Goal: Task Accomplishment & Management: Manage account settings

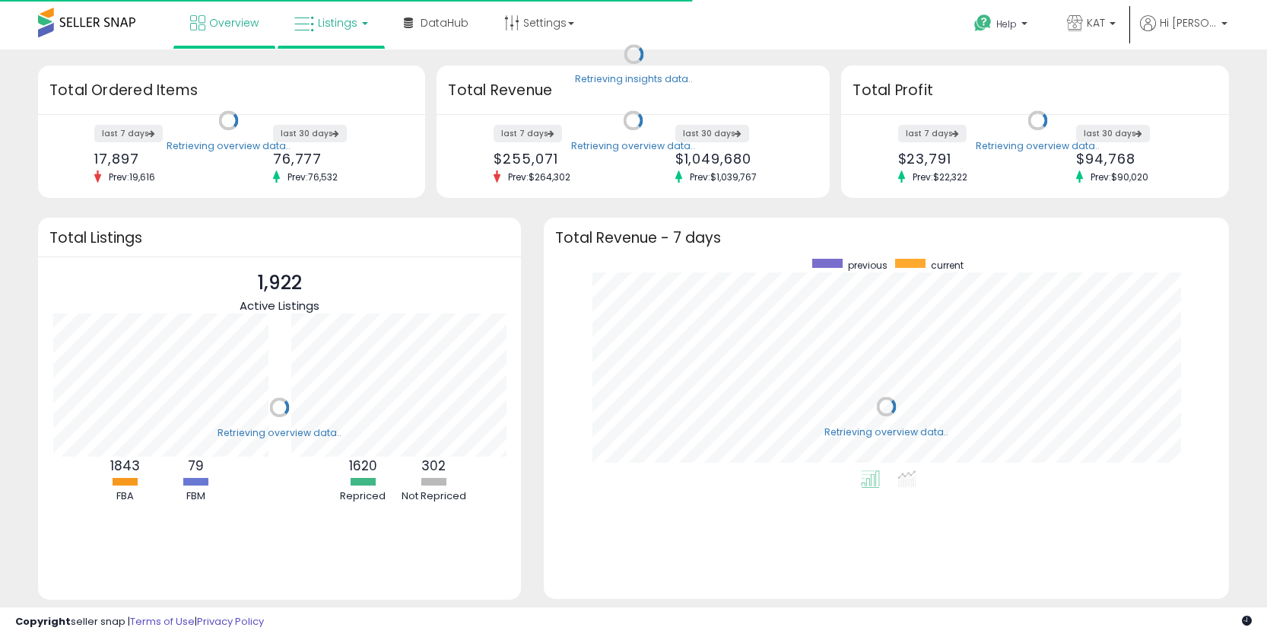
click at [342, 38] on link "Listings" at bounding box center [331, 23] width 97 height 46
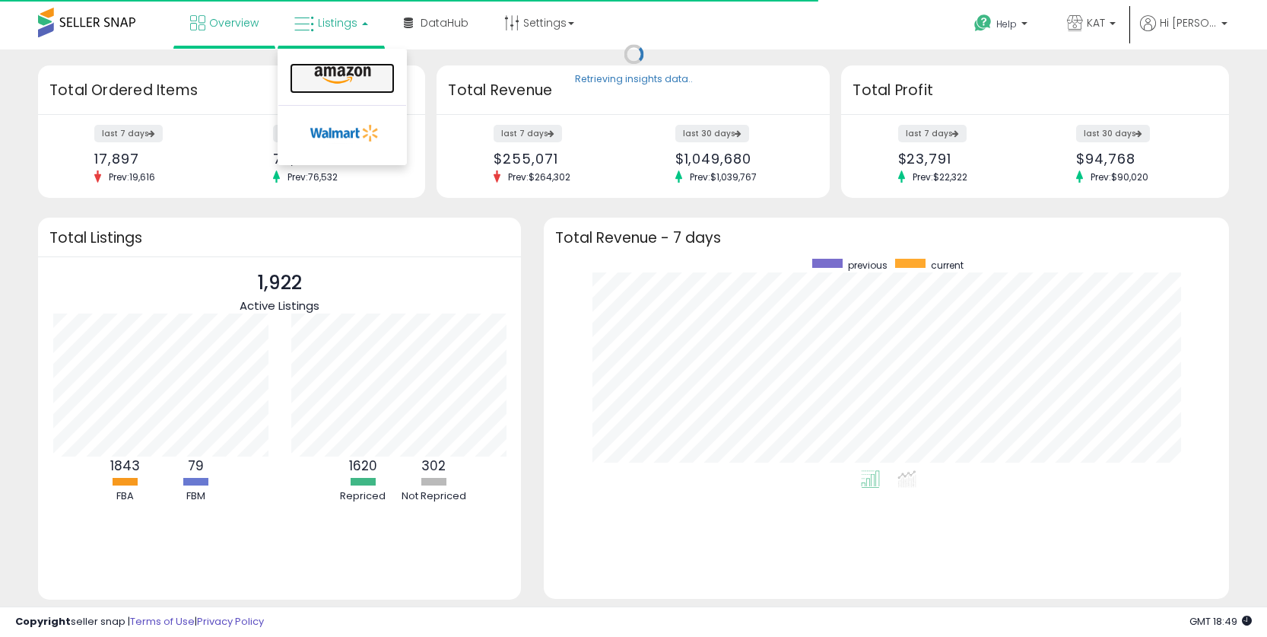
click at [361, 72] on icon at bounding box center [343, 75] width 66 height 20
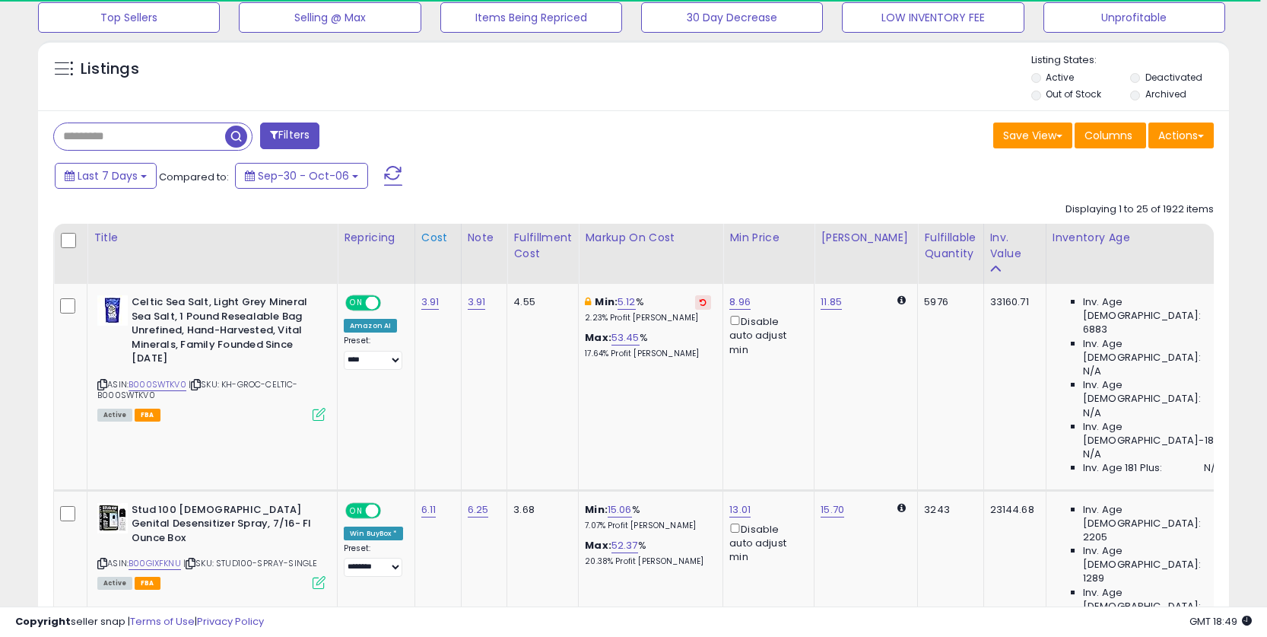
scroll to position [226, 0]
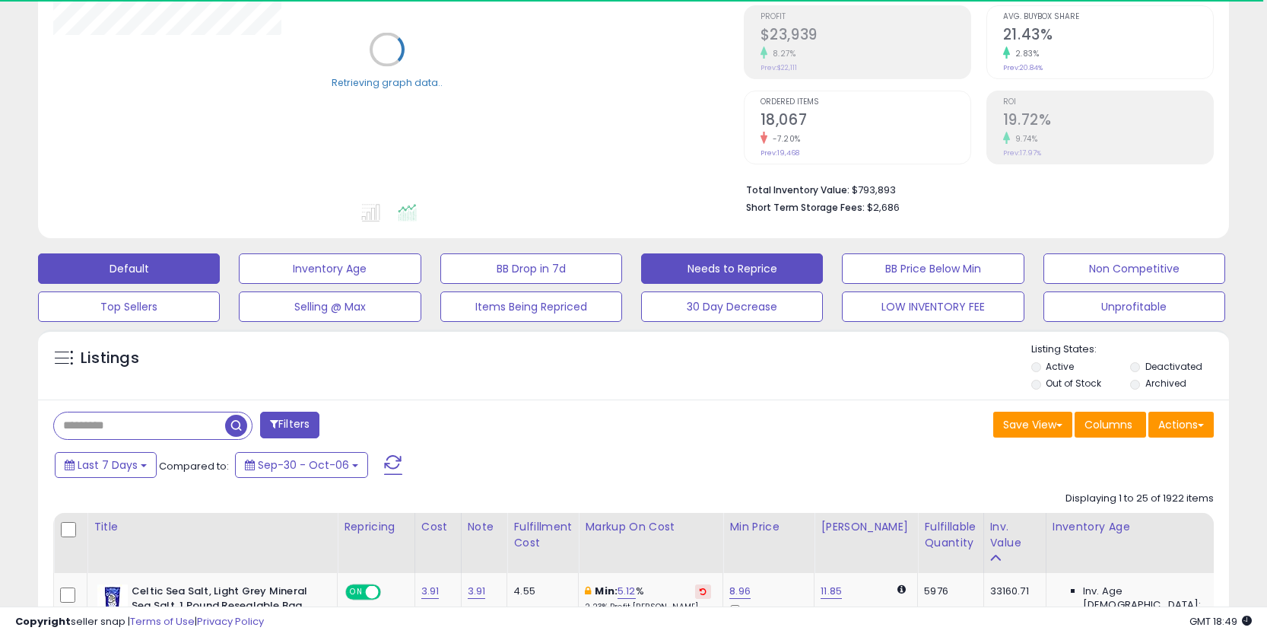
click at [729, 275] on button "Needs to Reprice" at bounding box center [732, 268] width 182 height 30
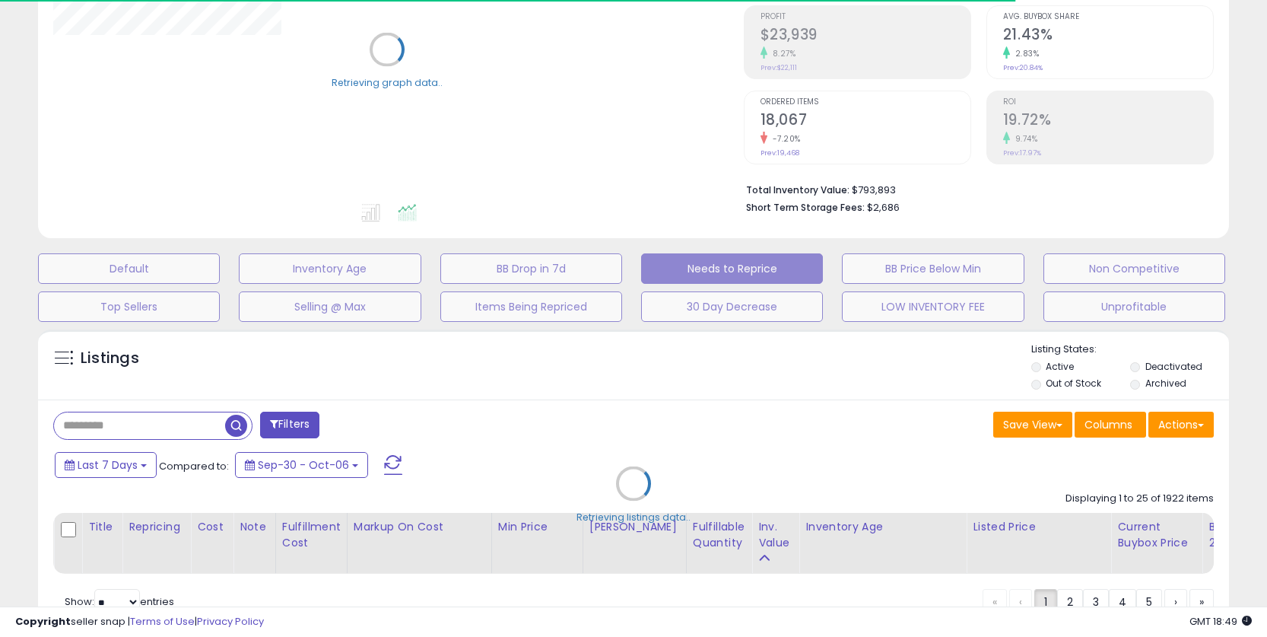
select select "**"
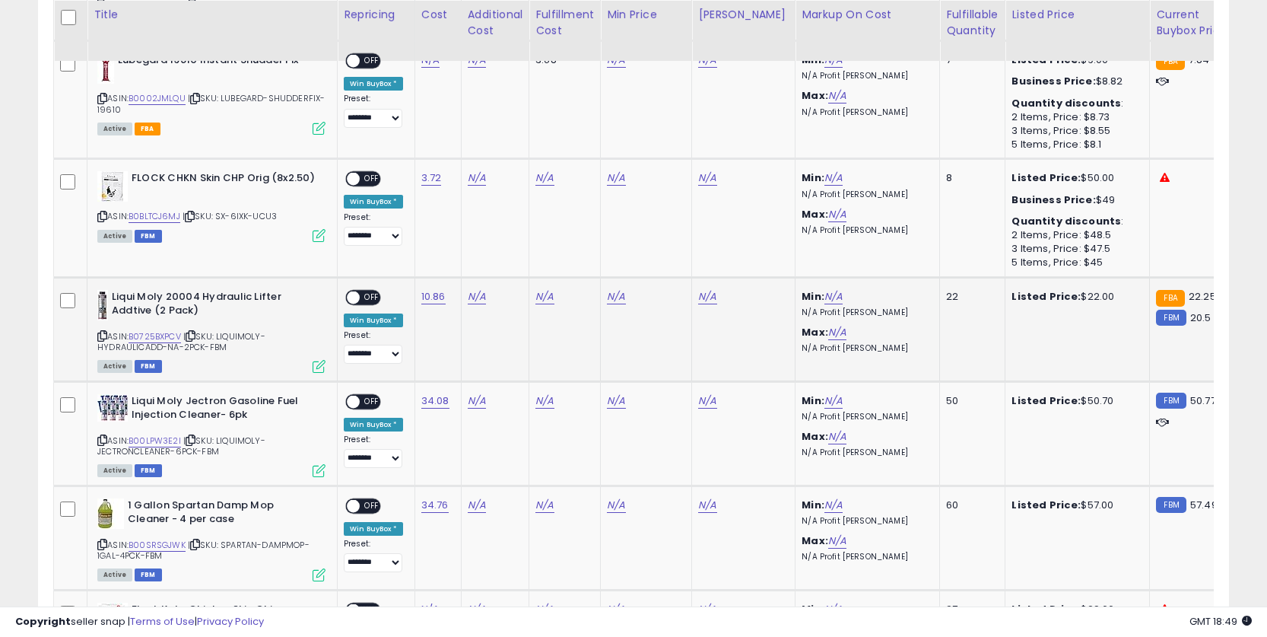
scroll to position [1178, 0]
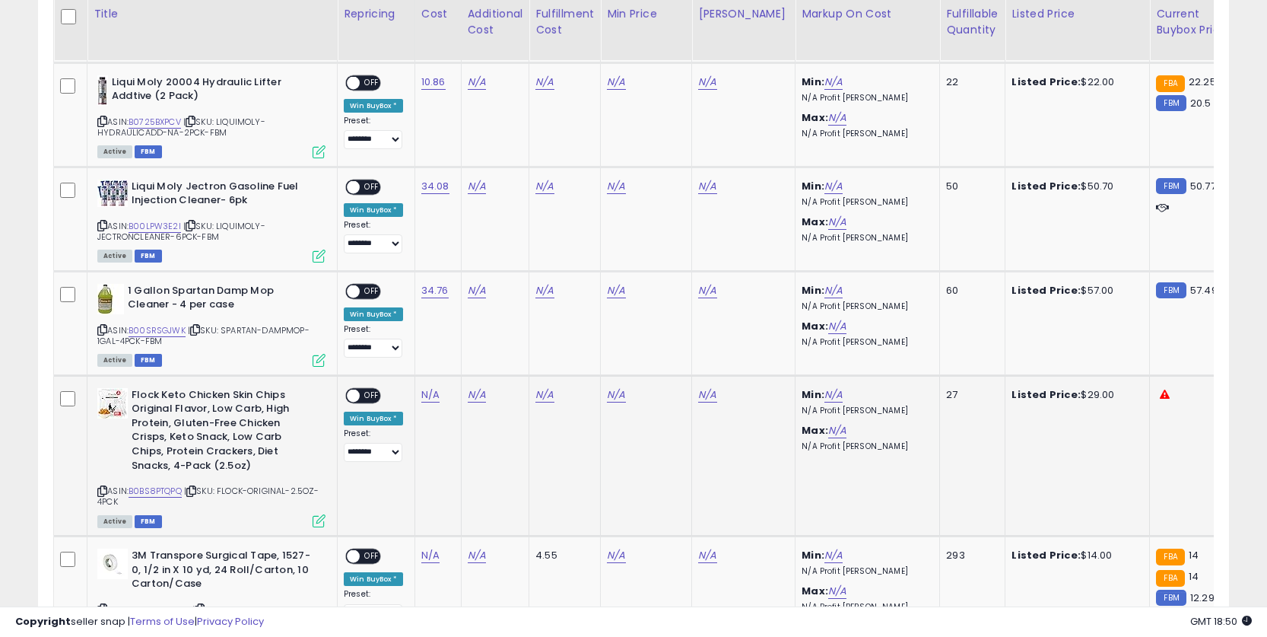
click at [232, 452] on b "Flock Keto Chicken Skin Chips Original Flavor, Low Carb, High Protein, Gluten-F…" at bounding box center [224, 432] width 185 height 88
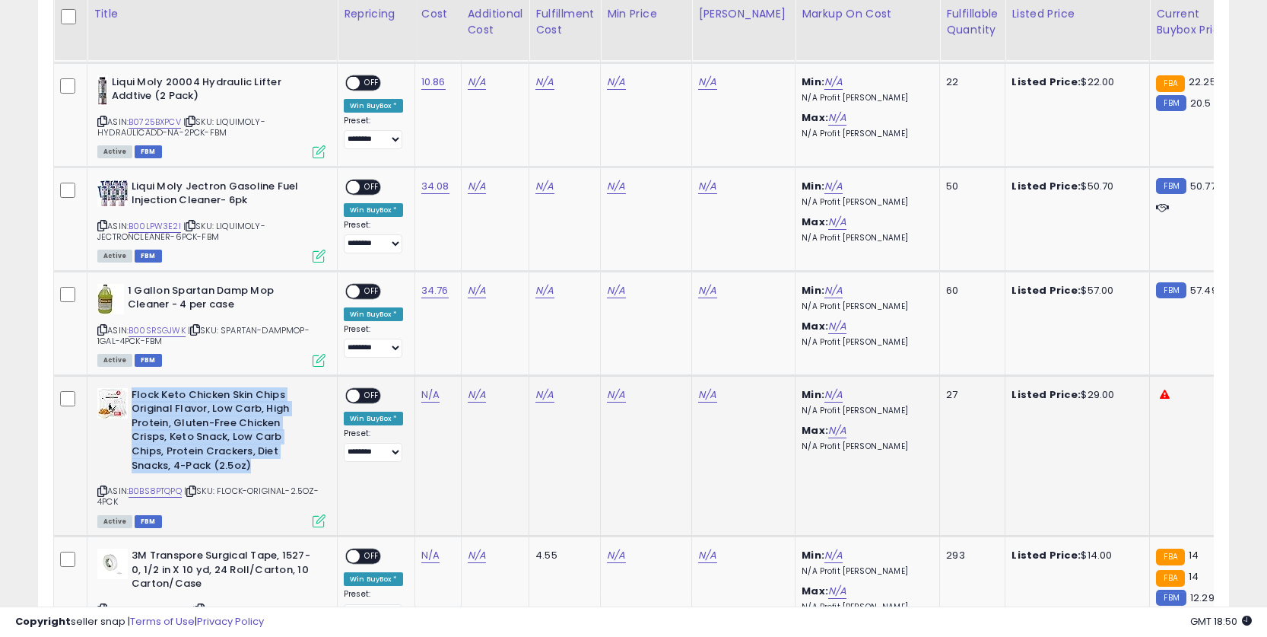
drag, startPoint x: 232, startPoint y: 452, endPoint x: 211, endPoint y: 405, distance: 51.7
click at [211, 405] on b "Flock Keto Chicken Skin Chips Original Flavor, Low Carb, High Protein, Gluten-F…" at bounding box center [224, 432] width 185 height 88
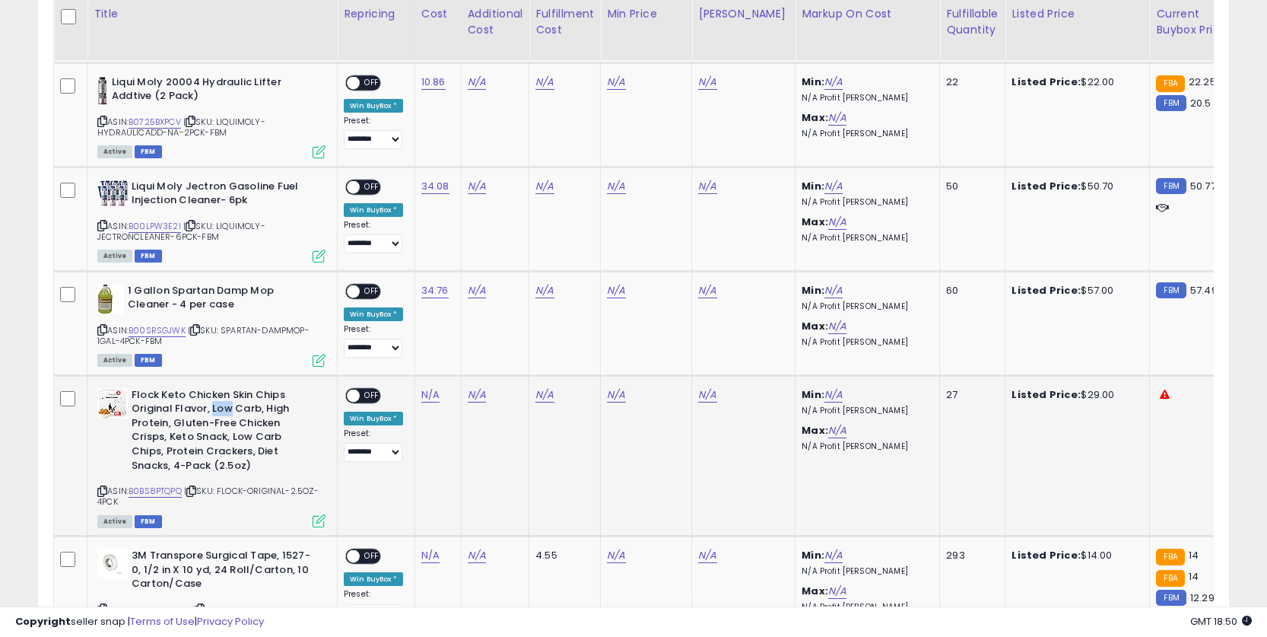
click at [211, 405] on b "Flock Keto Chicken Skin Chips Original Flavor, Low Carb, High Protein, Gluten-F…" at bounding box center [224, 432] width 185 height 88
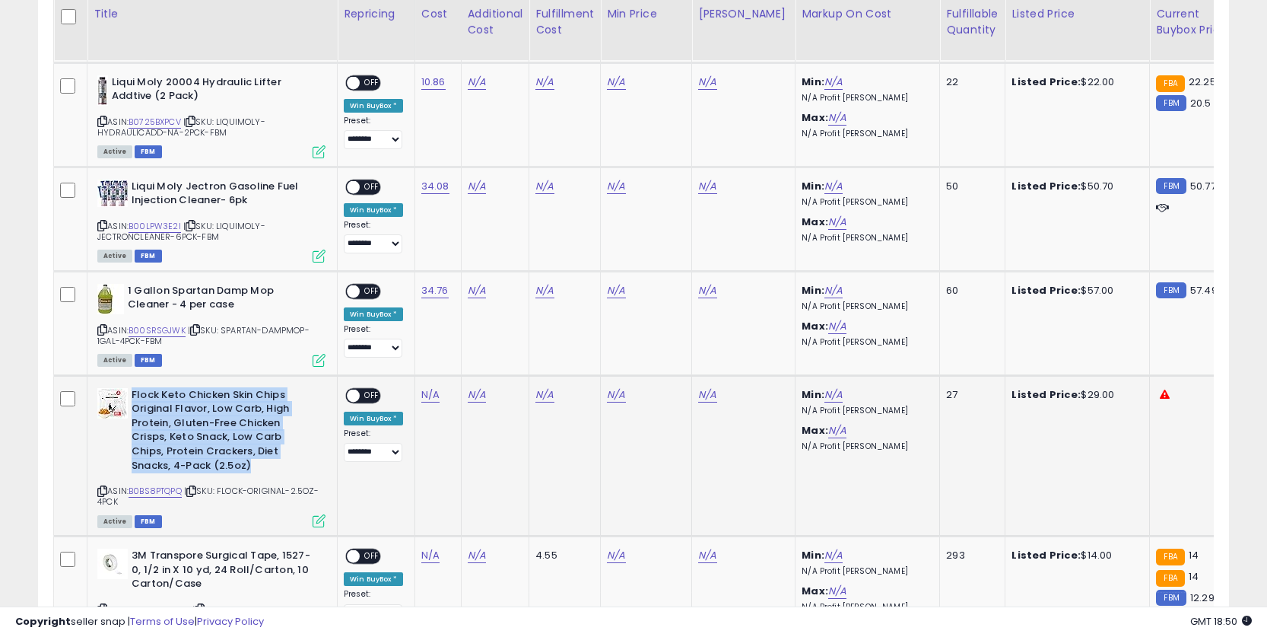
drag, startPoint x: 211, startPoint y: 405, endPoint x: 211, endPoint y: 465, distance: 60.1
click at [211, 453] on b "Flock Keto Chicken Skin Chips Original Flavor, Low Carb, High Protein, Gluten-F…" at bounding box center [224, 432] width 185 height 88
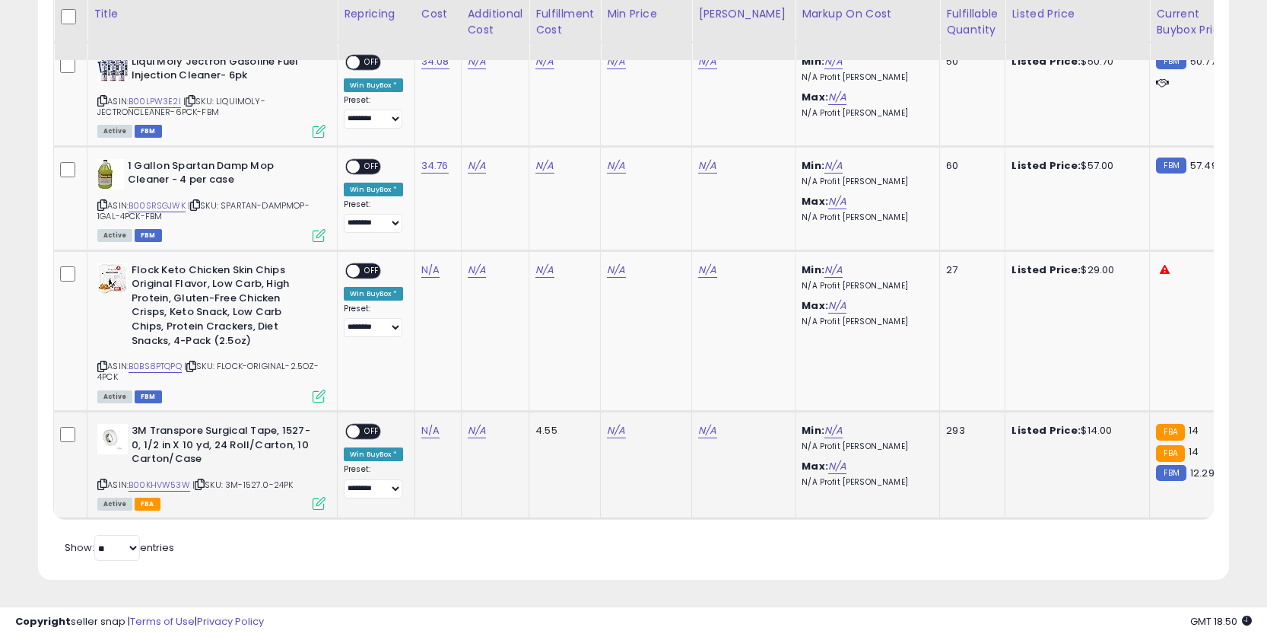
click at [211, 421] on td "3M Transpore Surgical Tape, 1527-0, 1/2 in X 10 yd, 24 Roll/Carton, 10 Carton/C…" at bounding box center [212, 465] width 250 height 107
click at [210, 432] on b "3M Transpore Surgical Tape, 1527-0, 1/2 in X 10 yd, 24 Roll/Carton, 10 Carton/C…" at bounding box center [224, 447] width 185 height 46
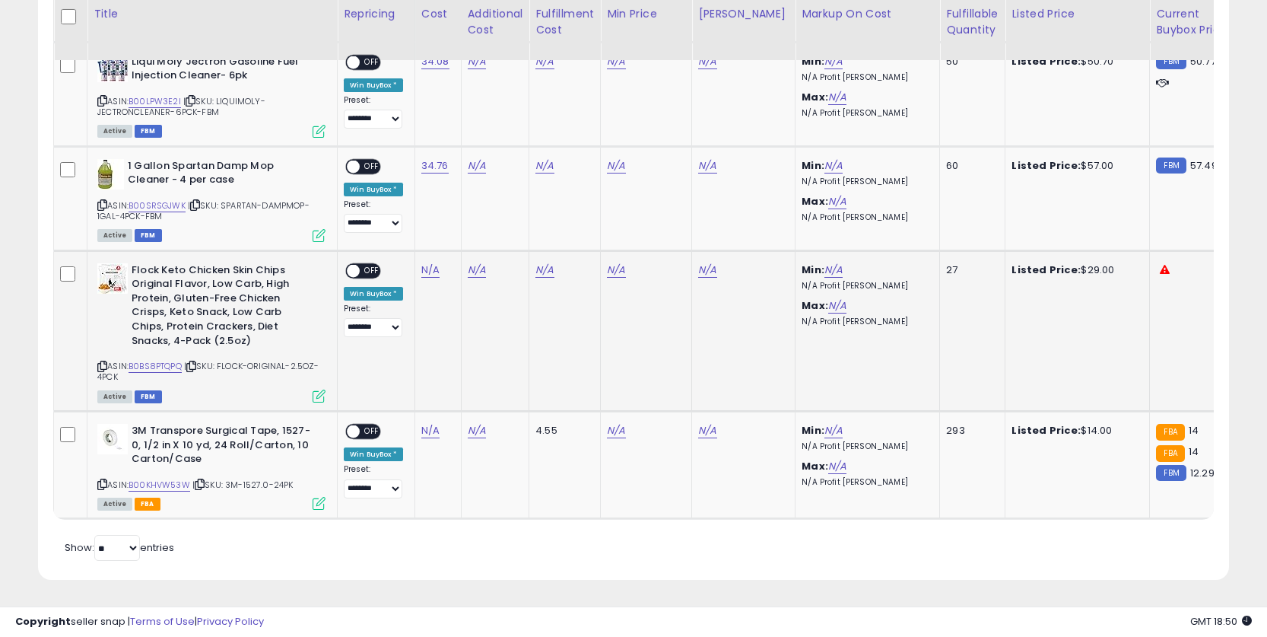
click at [191, 280] on b "Flock Keto Chicken Skin Chips Original Flavor, Low Carb, High Protein, Gluten-F…" at bounding box center [224, 307] width 185 height 88
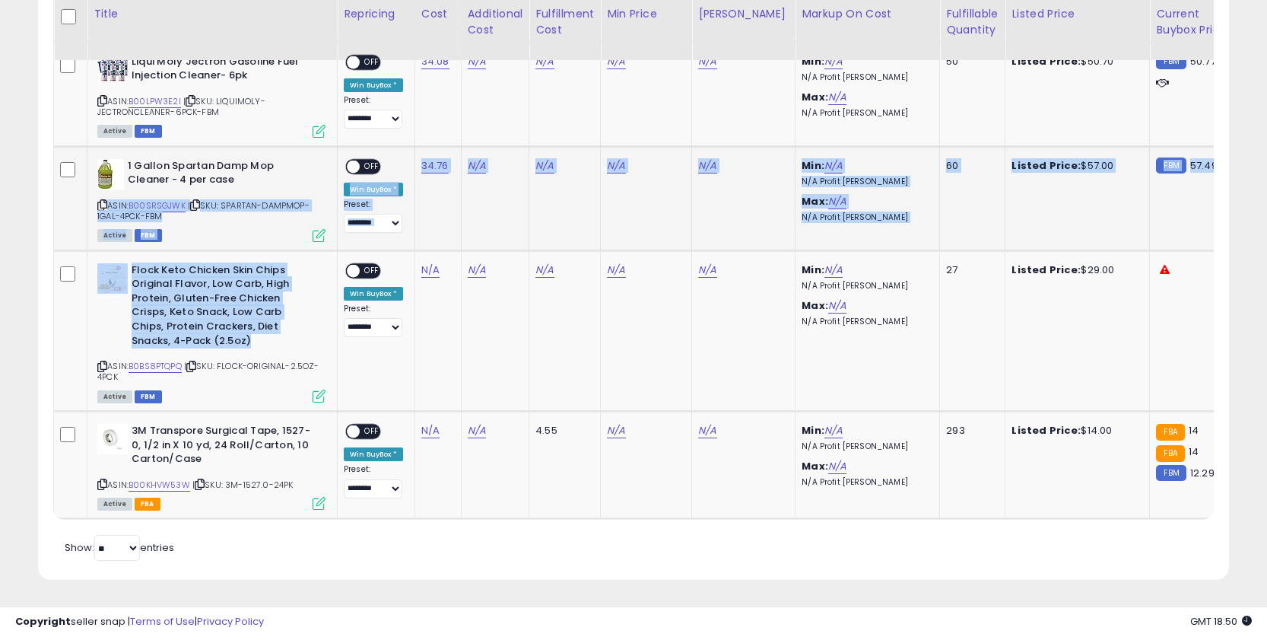
drag, startPoint x: 191, startPoint y: 280, endPoint x: 162, endPoint y: 199, distance: 86.4
click at [163, 201] on link "B00SRSGJWK" at bounding box center [157, 205] width 57 height 13
click at [154, 485] on link "B00KHVW53W" at bounding box center [160, 484] width 62 height 13
click at [421, 435] on link "N/A" at bounding box center [430, 430] width 18 height 15
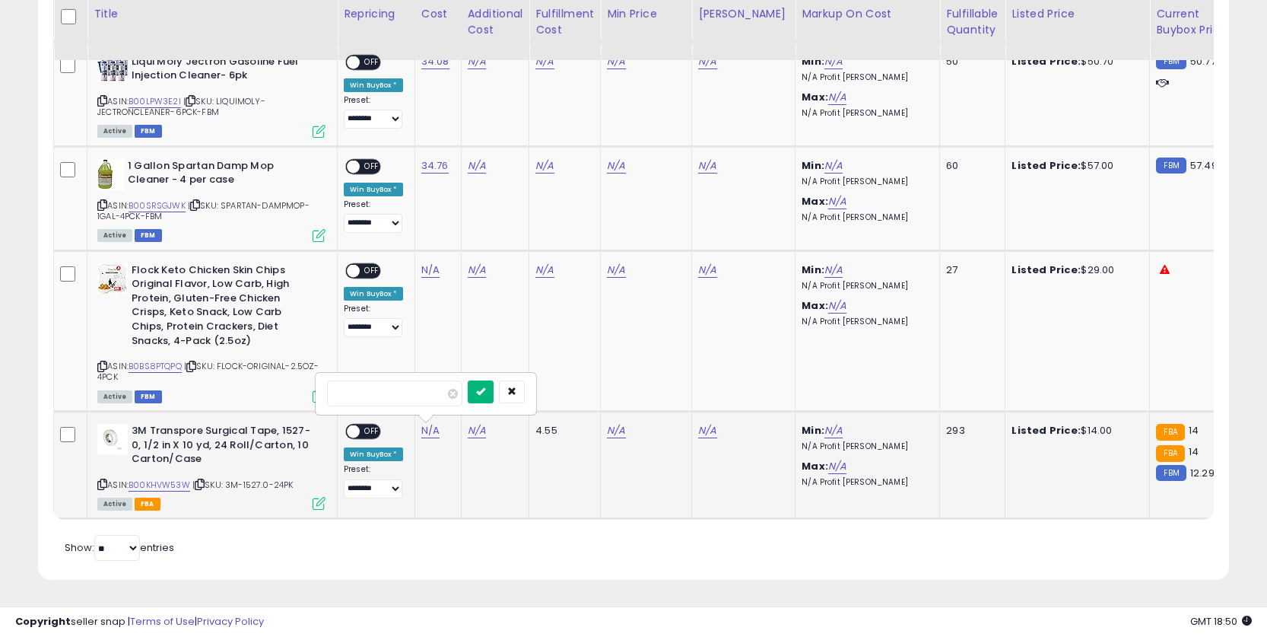
type input "****"
click at [485, 391] on icon "submit" at bounding box center [480, 390] width 9 height 9
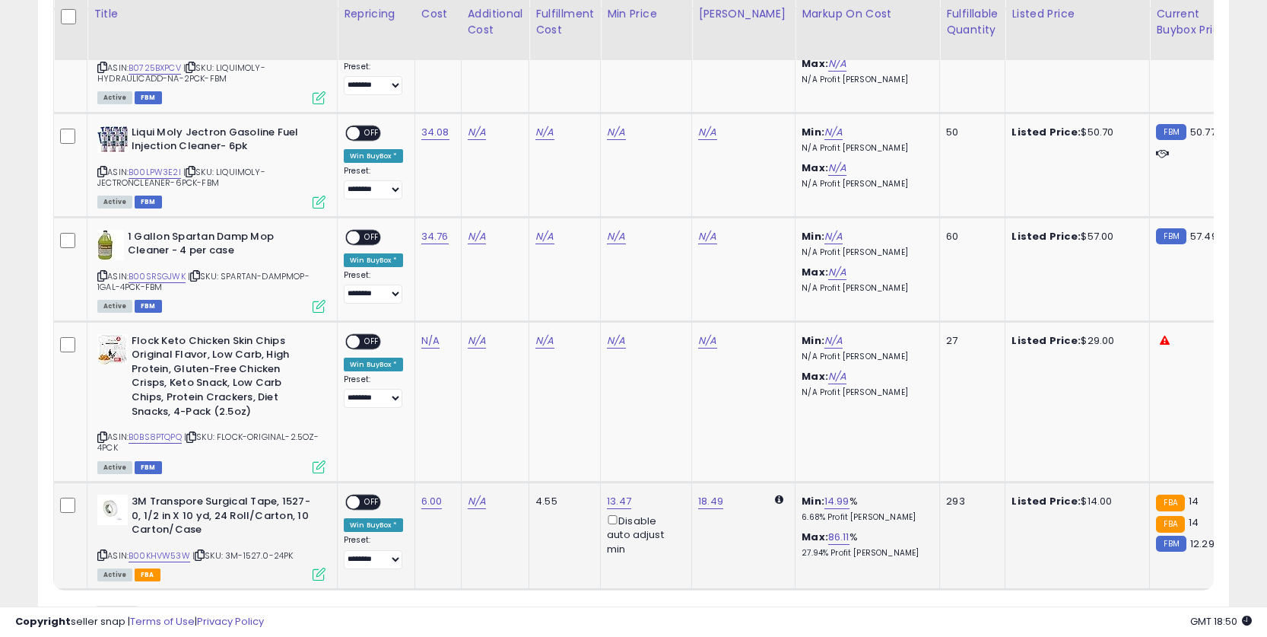
click at [364, 507] on span "OFF" at bounding box center [372, 502] width 24 height 13
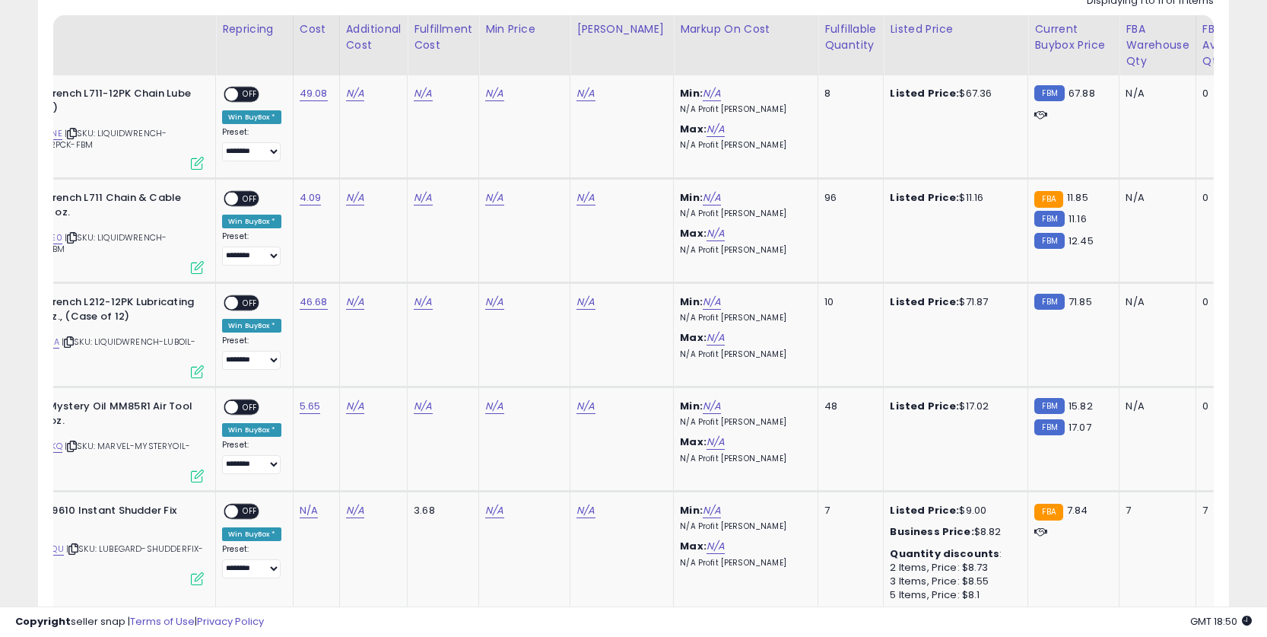
scroll to position [0, 241]
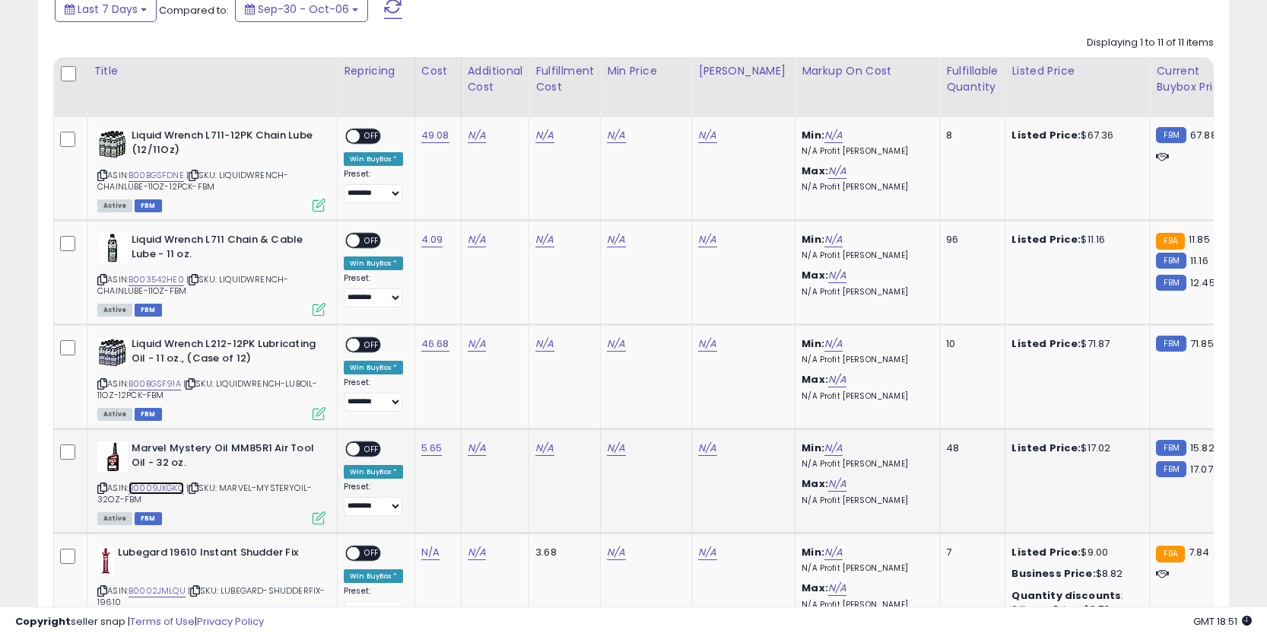
click at [171, 487] on link "B0009JKGKQ" at bounding box center [157, 488] width 56 height 13
click at [616, 457] on td "N/A" at bounding box center [646, 481] width 91 height 104
click at [615, 453] on link "N/A" at bounding box center [616, 447] width 18 height 15
click at [585, 386] on input "number" at bounding box center [580, 396] width 135 height 26
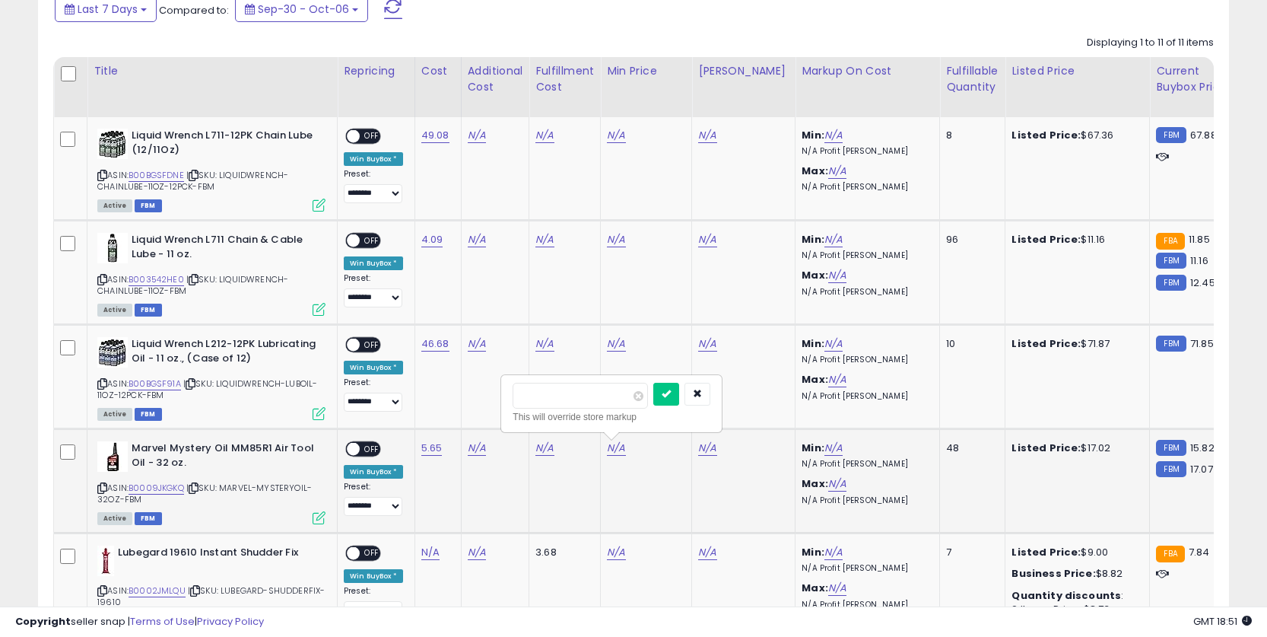
click at [585, 386] on input "number" at bounding box center [580, 396] width 135 height 26
type input "**"
click at [678, 403] on button "submit" at bounding box center [666, 394] width 26 height 23
click at [730, 519] on td "21.55" at bounding box center [743, 481] width 103 height 104
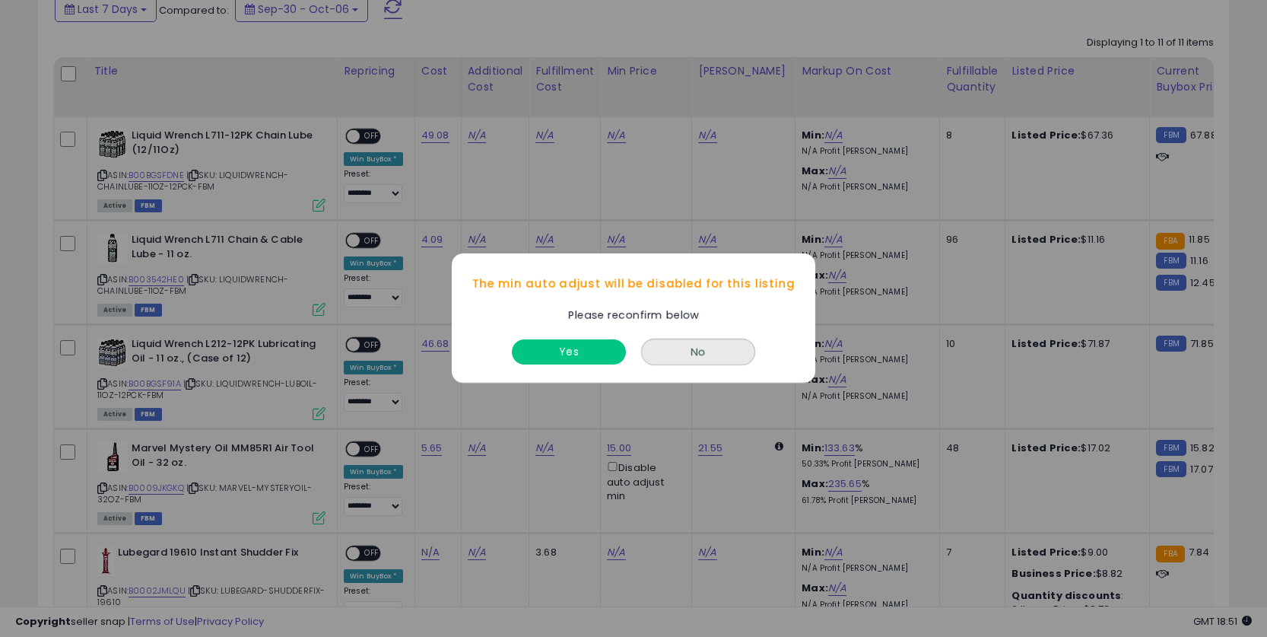
click at [583, 339] on div "Yes" at bounding box center [569, 349] width 122 height 40
click at [539, 361] on button "Yes" at bounding box center [569, 352] width 114 height 25
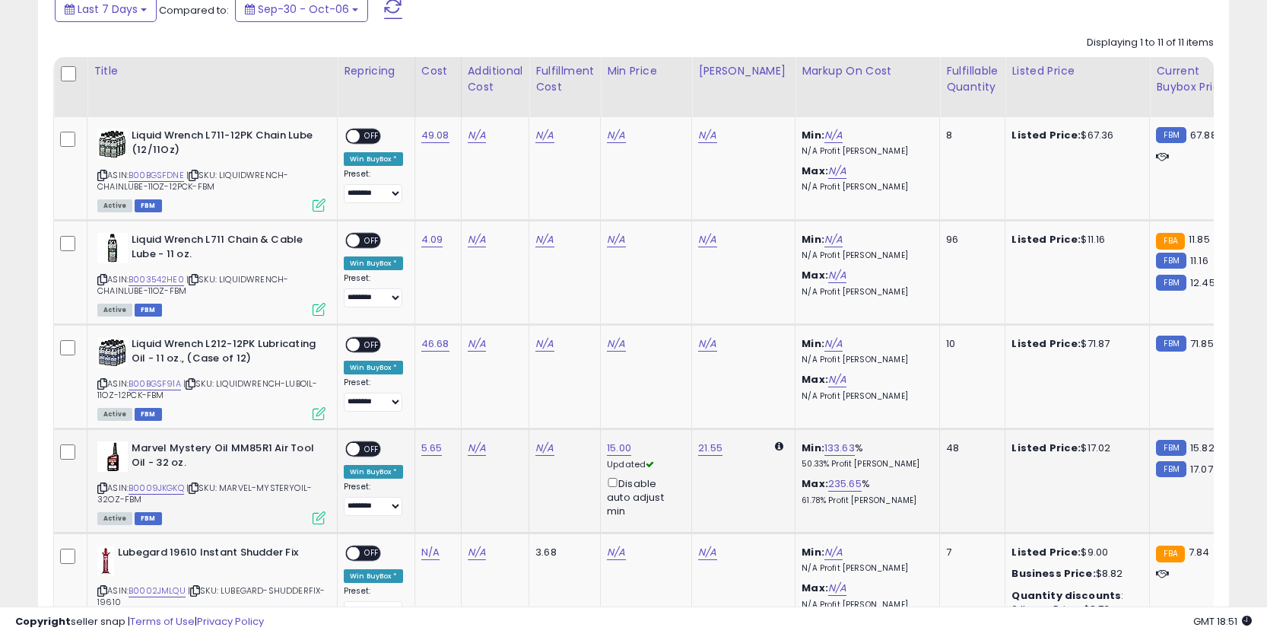
click at [365, 444] on span "OFF" at bounding box center [372, 449] width 24 height 13
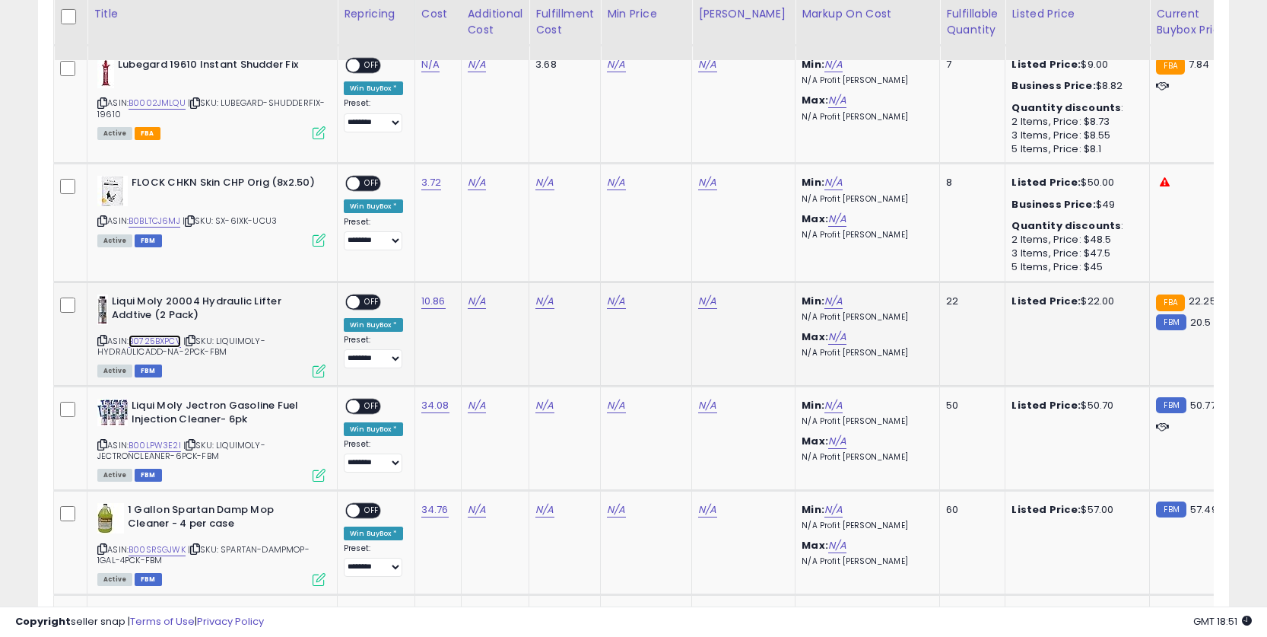
click at [164, 337] on link "B0725BXPCV" at bounding box center [155, 341] width 52 height 13
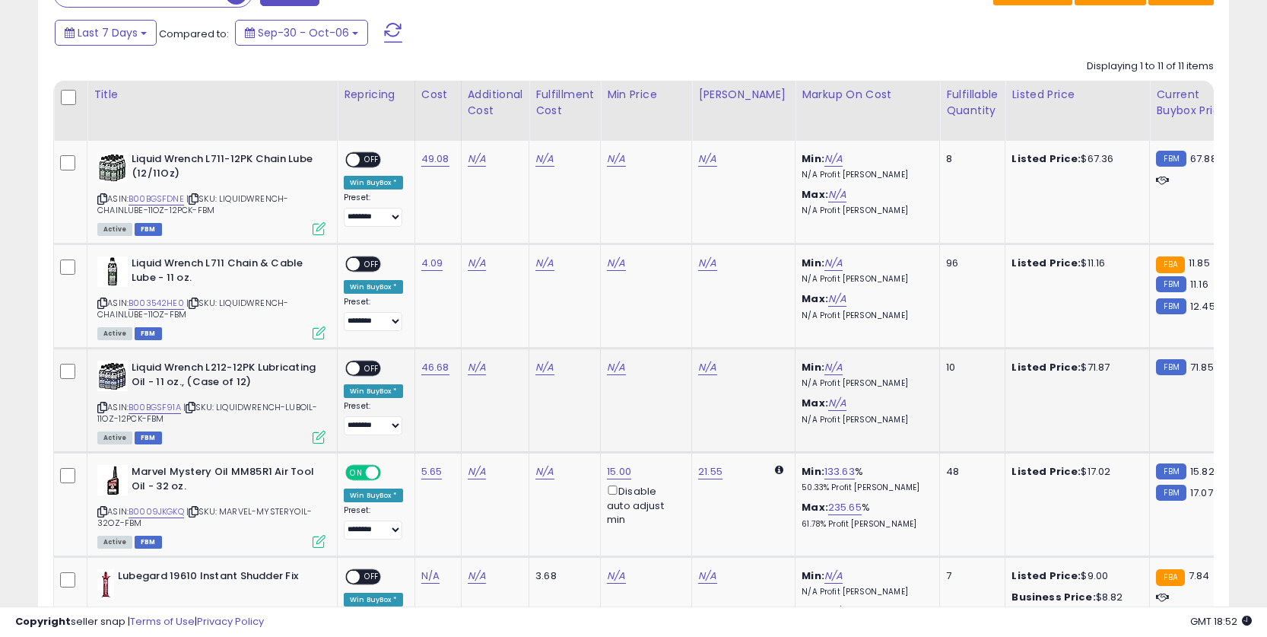
scroll to position [648, 0]
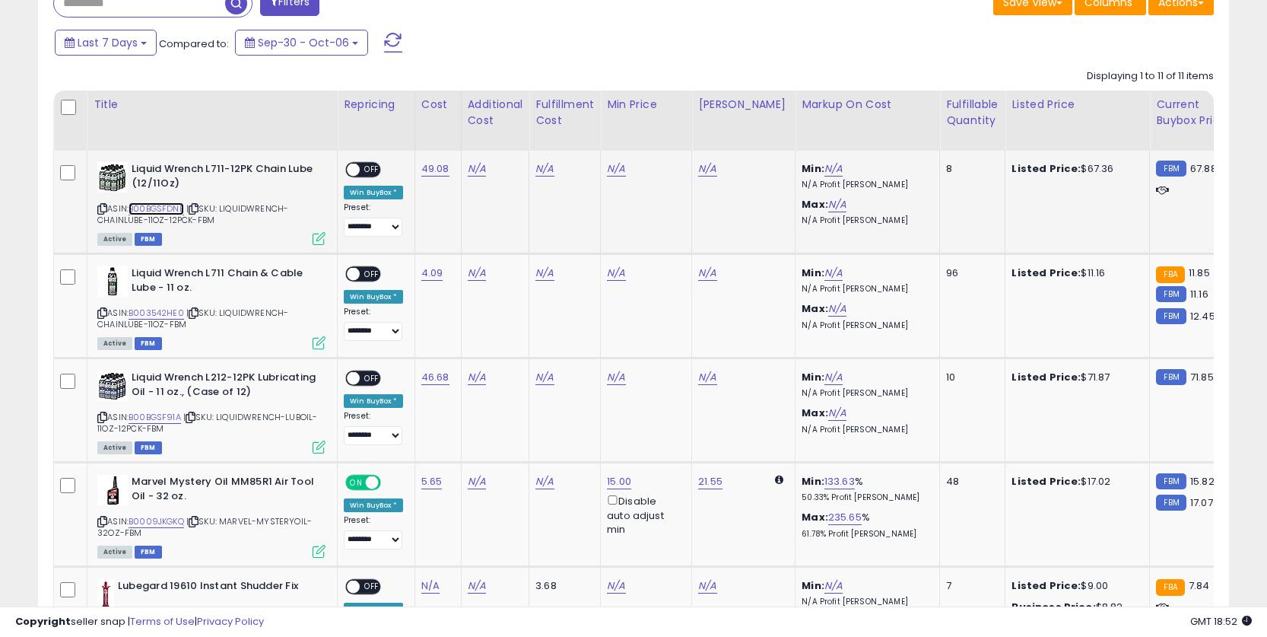
click at [169, 202] on link "B00BGSFDNE" at bounding box center [157, 208] width 56 height 13
click at [485, 174] on link "N/A" at bounding box center [477, 168] width 18 height 15
click at [536, 174] on link "N/A" at bounding box center [545, 168] width 18 height 15
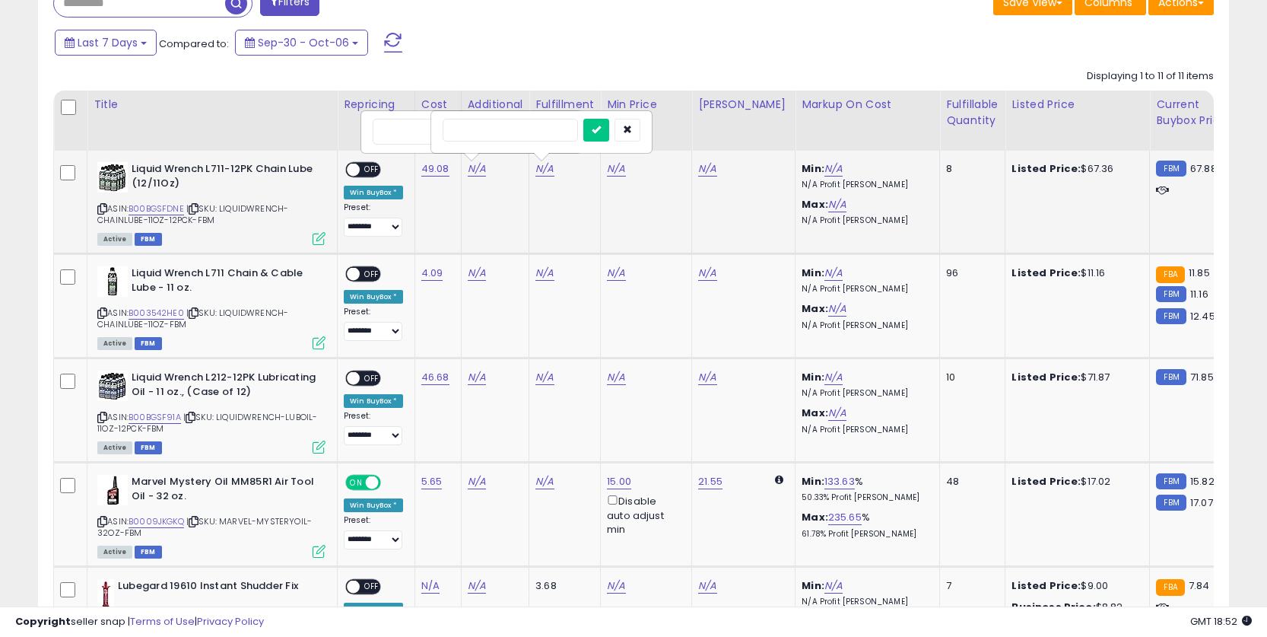
click at [596, 174] on td "N/A" at bounding box center [565, 202] width 72 height 103
click at [618, 173] on link "N/A" at bounding box center [616, 168] width 18 height 15
type input "**"
click button "submit" at bounding box center [666, 114] width 26 height 23
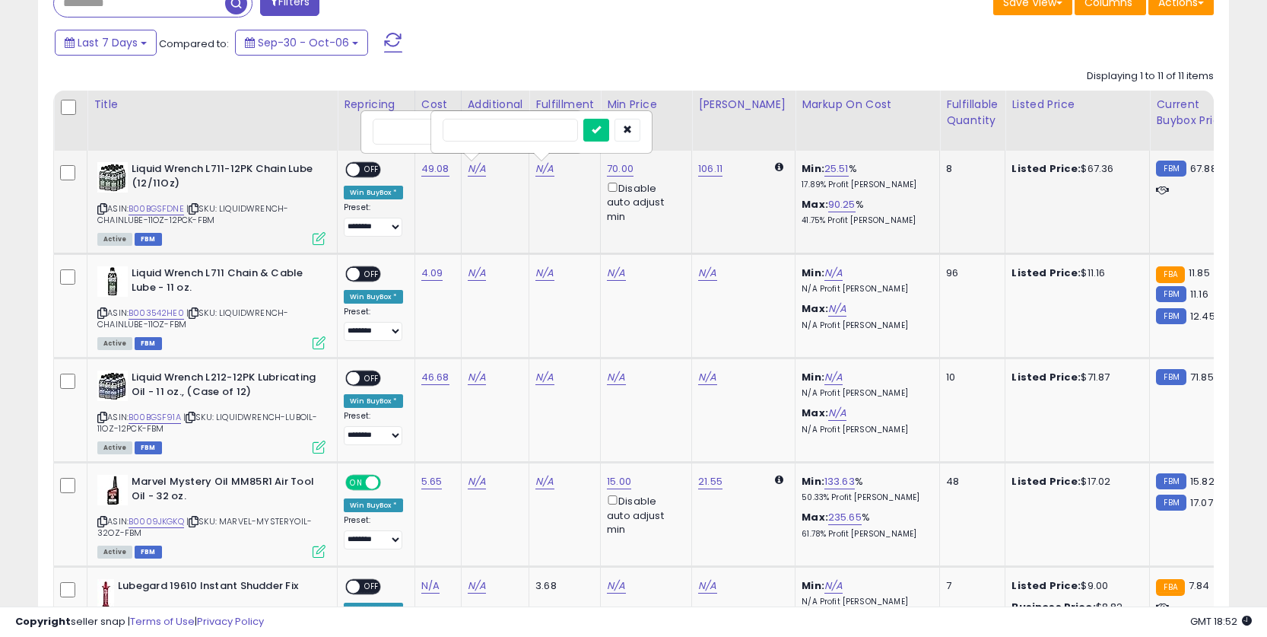
click at [362, 166] on span "OFF" at bounding box center [372, 170] width 24 height 13
click at [150, 314] on link "B003542HE0" at bounding box center [157, 313] width 56 height 13
click at [605, 270] on td "N/A" at bounding box center [646, 306] width 91 height 104
click at [611, 270] on link "N/A" at bounding box center [616, 272] width 18 height 15
type input "**"
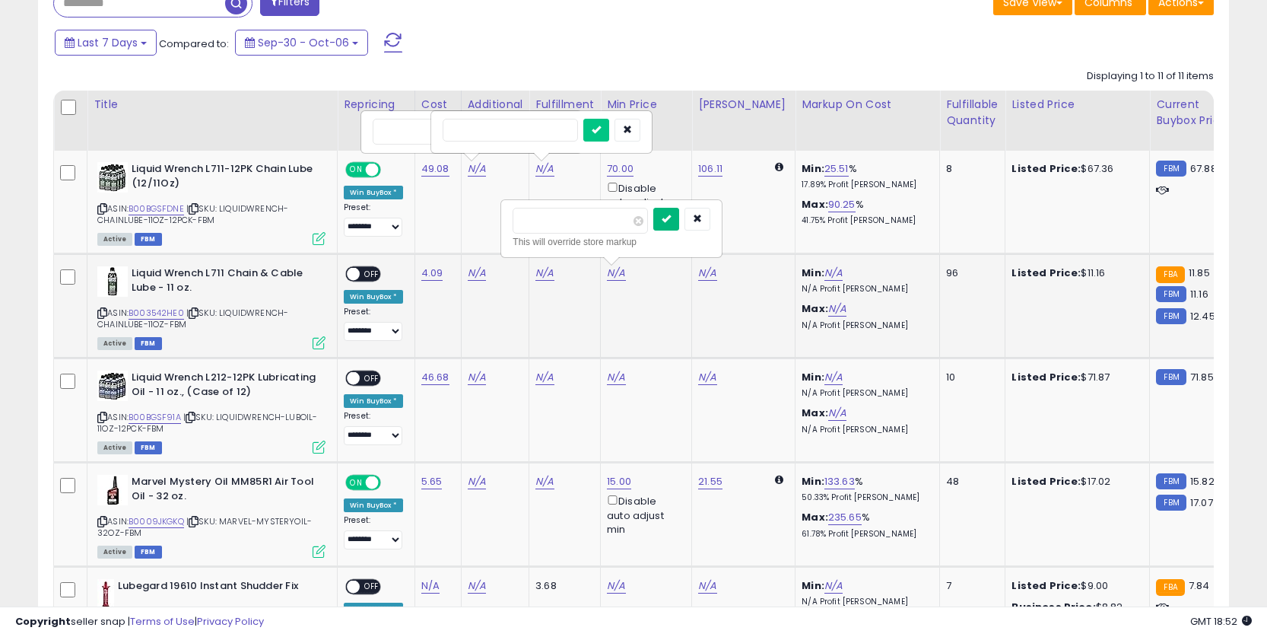
click at [666, 222] on button "submit" at bounding box center [666, 219] width 26 height 23
click at [361, 276] on span "OFF" at bounding box center [372, 274] width 24 height 13
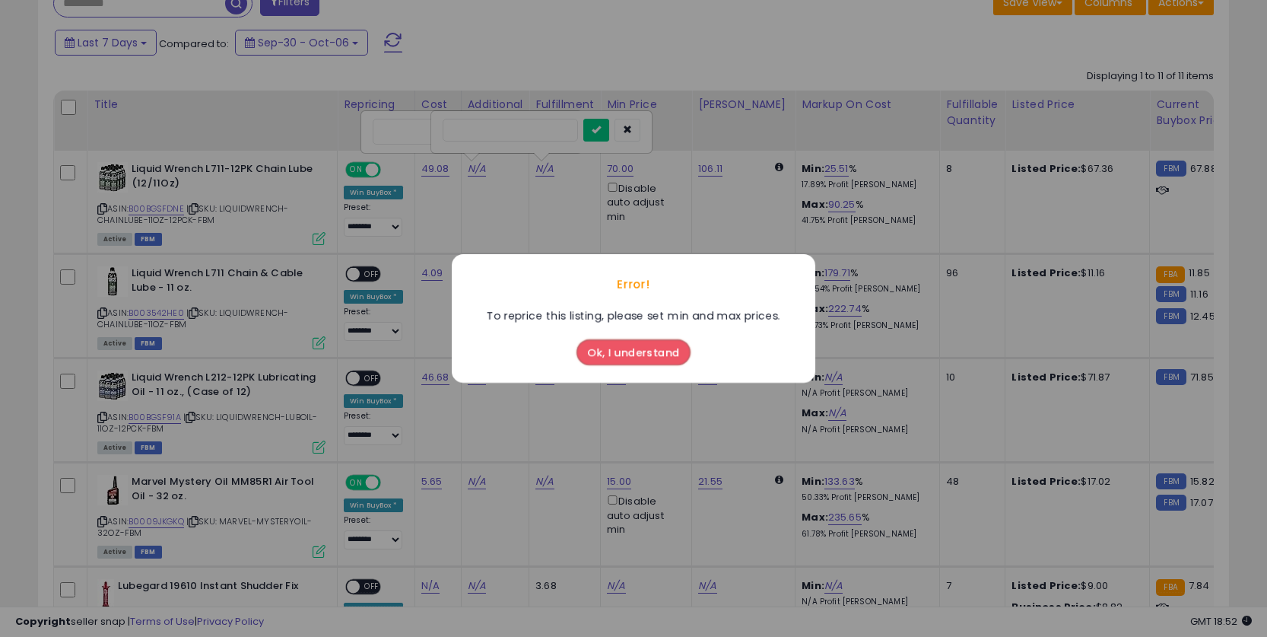
click at [669, 361] on button "Ok, I understand" at bounding box center [634, 352] width 114 height 26
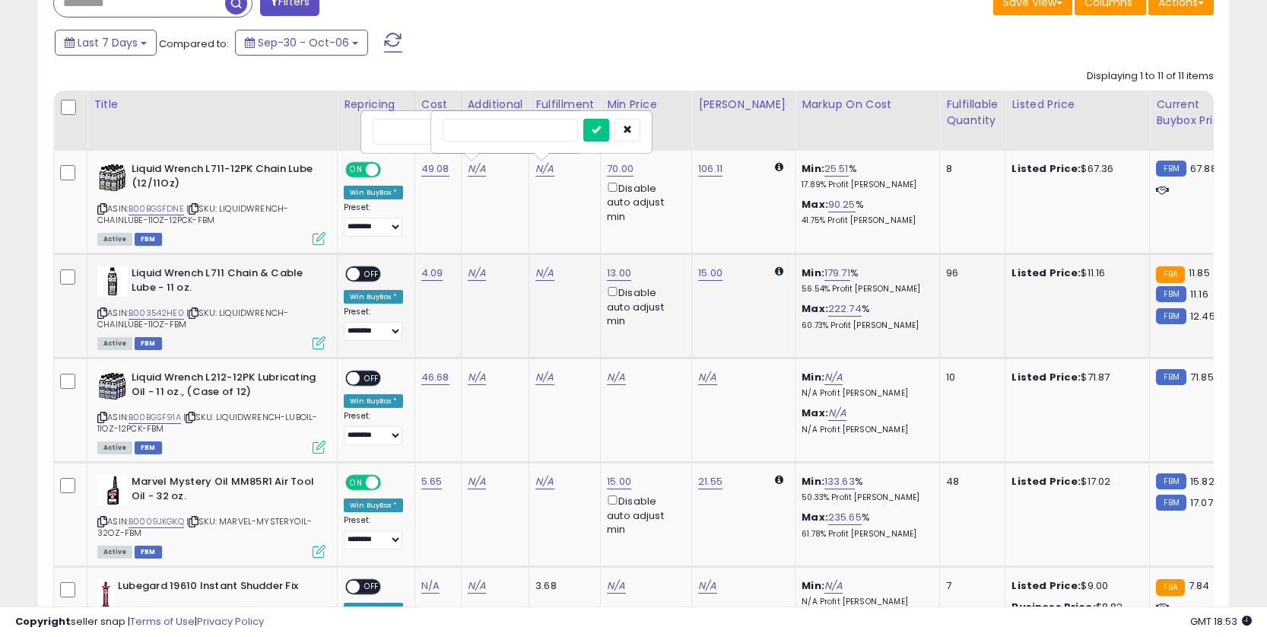
click at [365, 266] on div "ON OFF" at bounding box center [363, 274] width 36 height 16
click at [365, 281] on div "**********" at bounding box center [373, 303] width 59 height 75
click at [364, 271] on span "OFF" at bounding box center [372, 274] width 24 height 13
click at [166, 415] on link "B00BGSF91A" at bounding box center [155, 417] width 52 height 13
click at [551, 381] on link "N/A" at bounding box center [545, 377] width 18 height 15
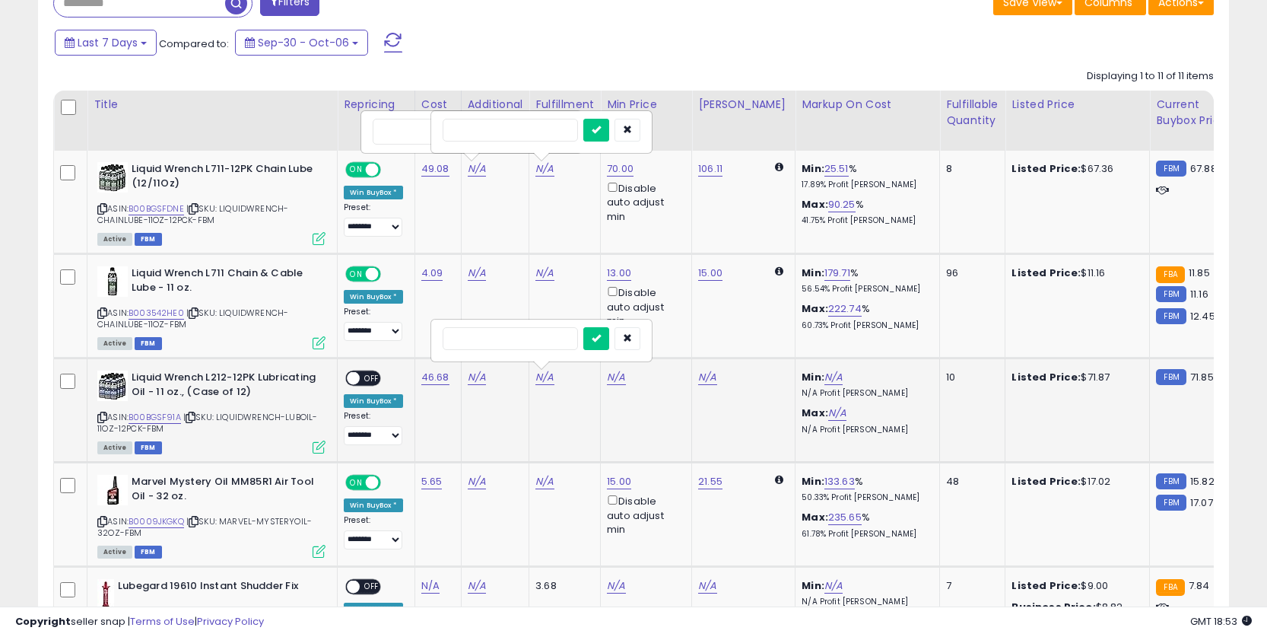
click at [628, 381] on div "N/A" at bounding box center [643, 377] width 73 height 14
click at [616, 381] on link "N/A" at bounding box center [616, 377] width 18 height 15
type input "****"
click button "submit" at bounding box center [666, 323] width 26 height 23
click at [364, 386] on div "**********" at bounding box center [373, 407] width 59 height 75
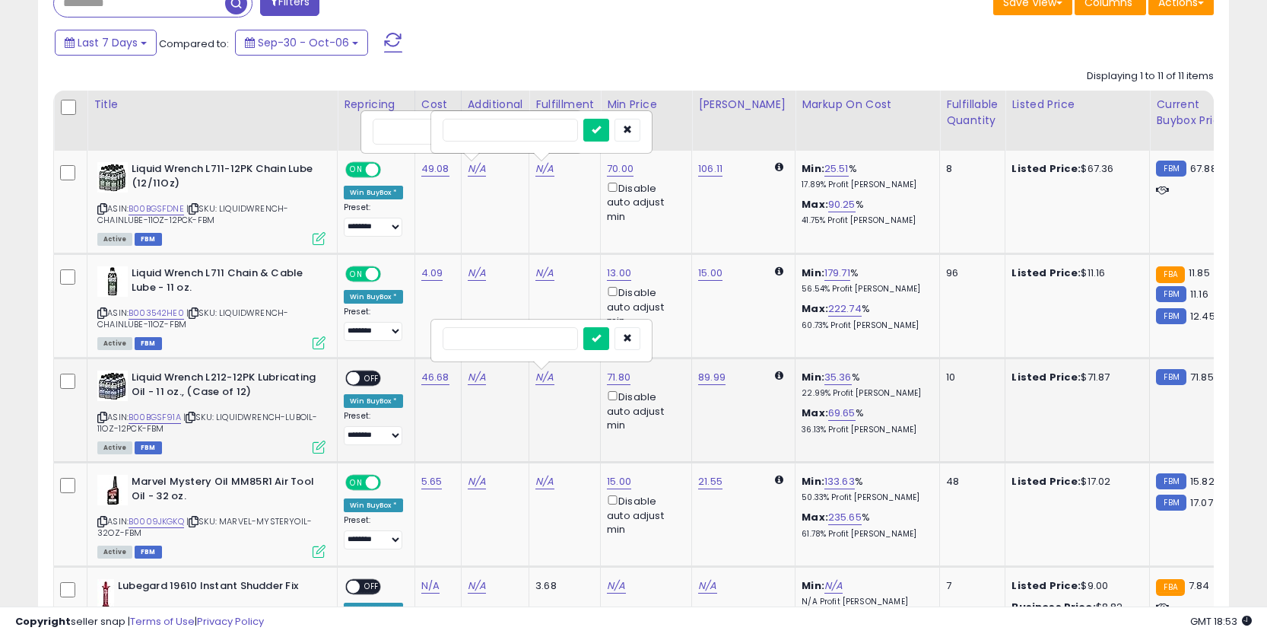
click at [364, 372] on span "OFF" at bounding box center [372, 378] width 24 height 13
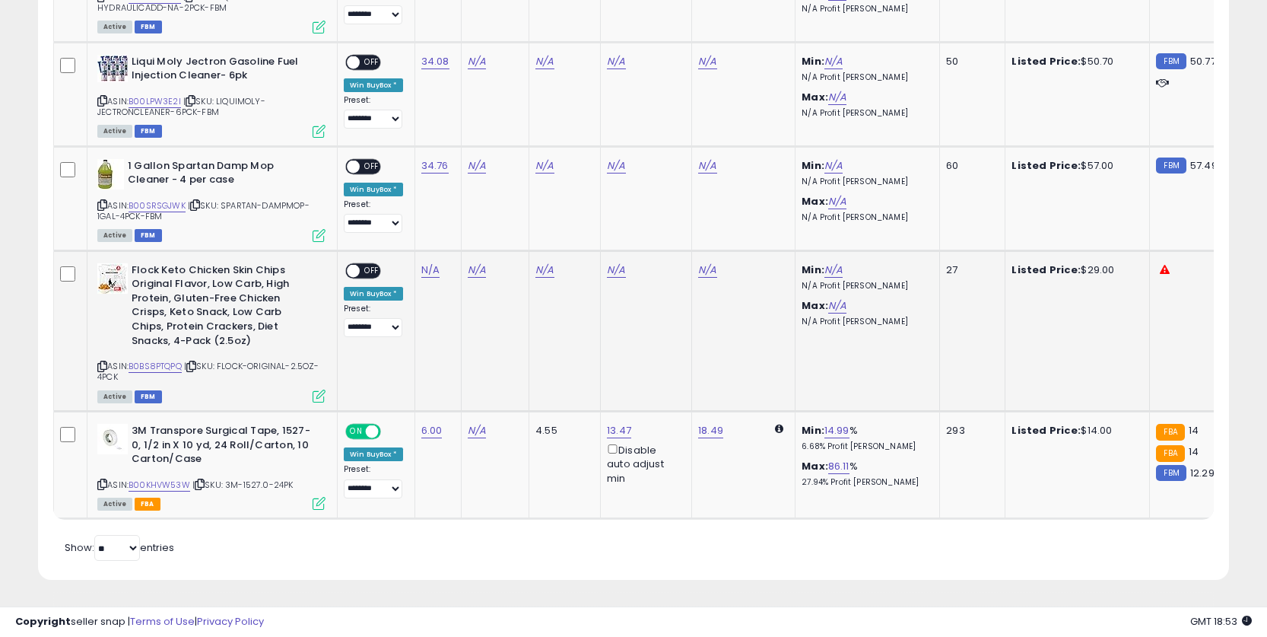
scroll to position [0, 0]
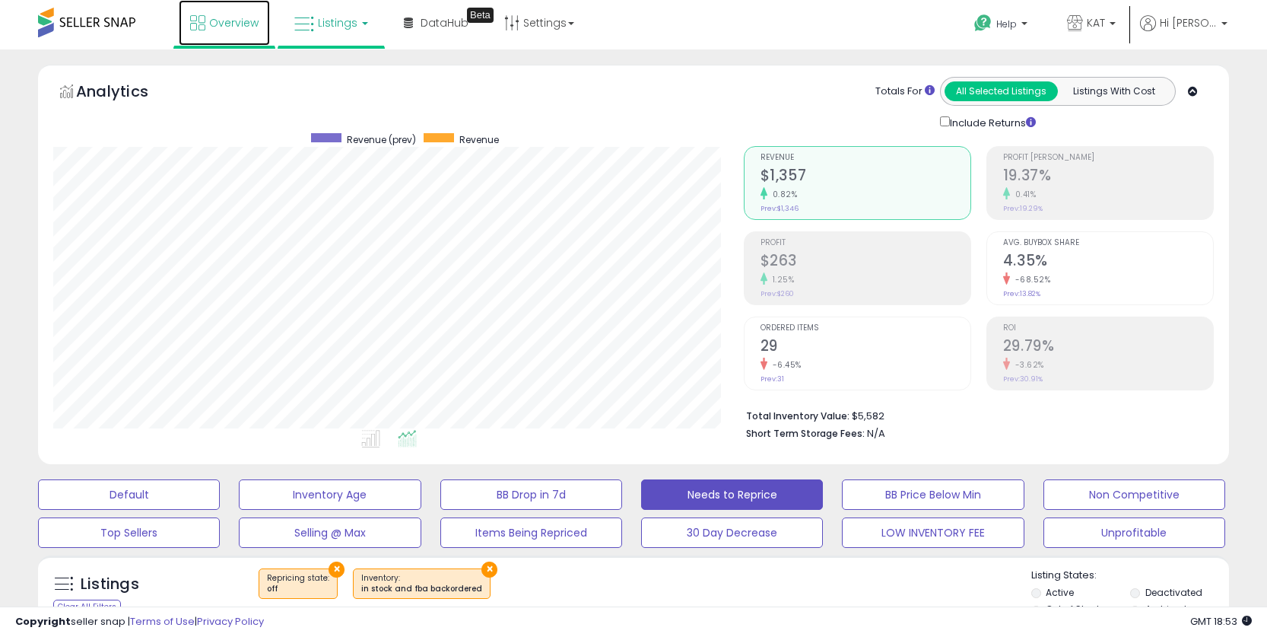
click at [205, 33] on link "Overview" at bounding box center [224, 23] width 91 height 46
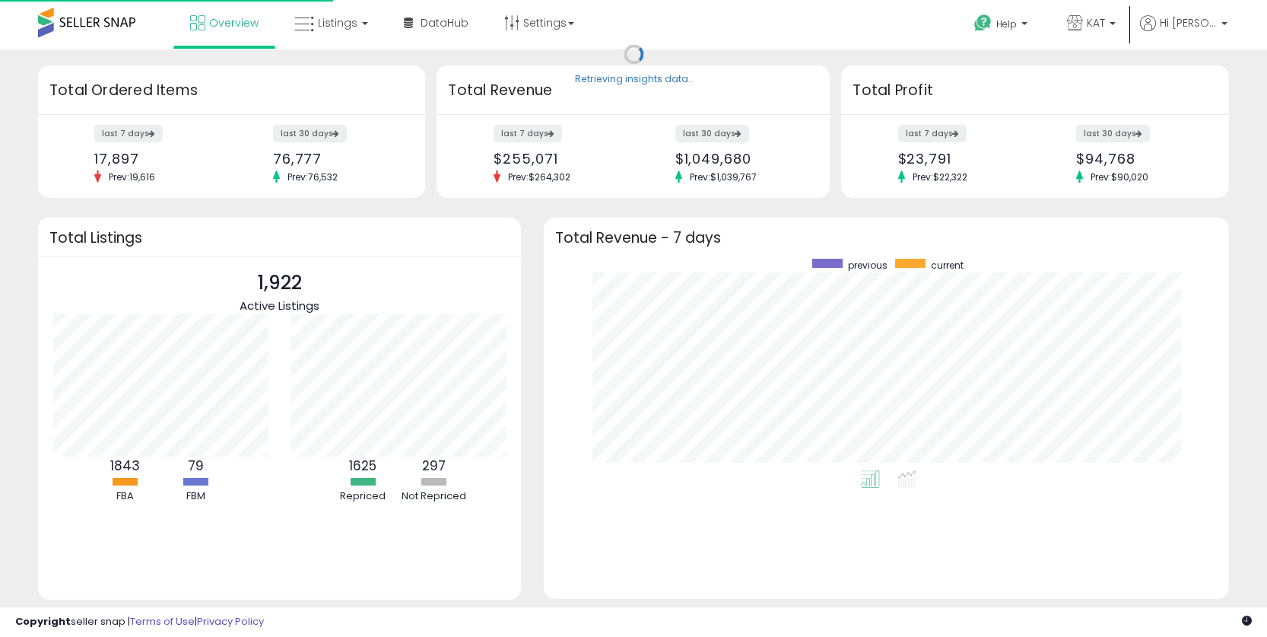
scroll to position [211, 655]
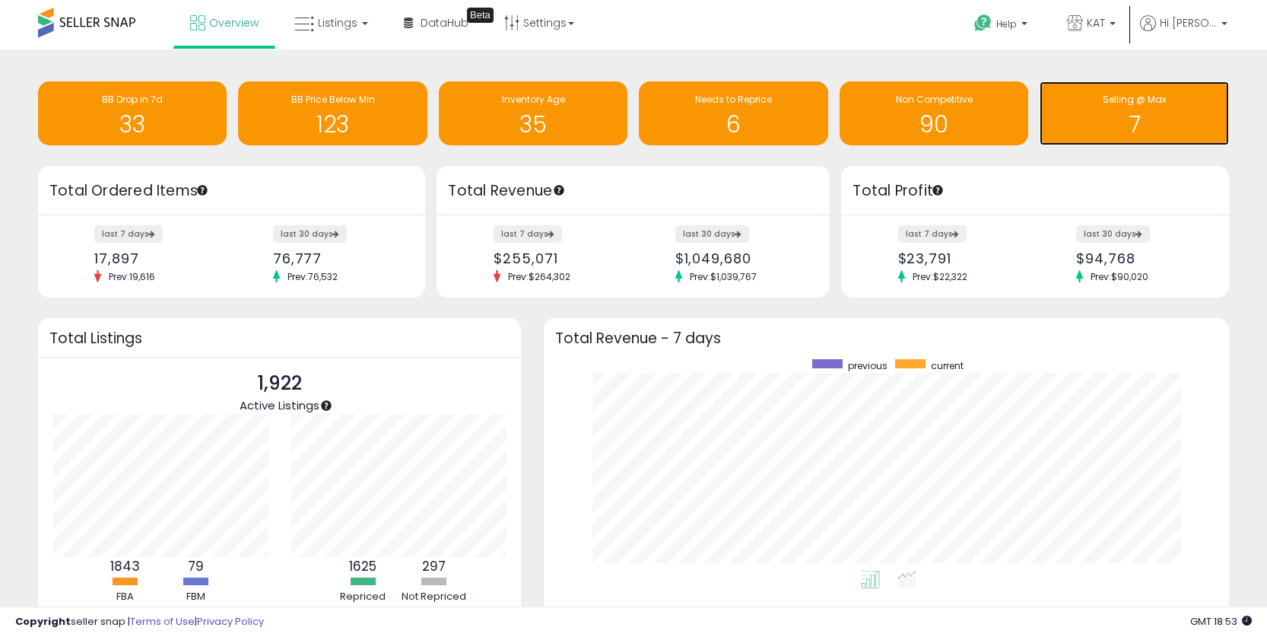
click at [1129, 96] on span "Selling @ Max" at bounding box center [1135, 99] width 64 height 13
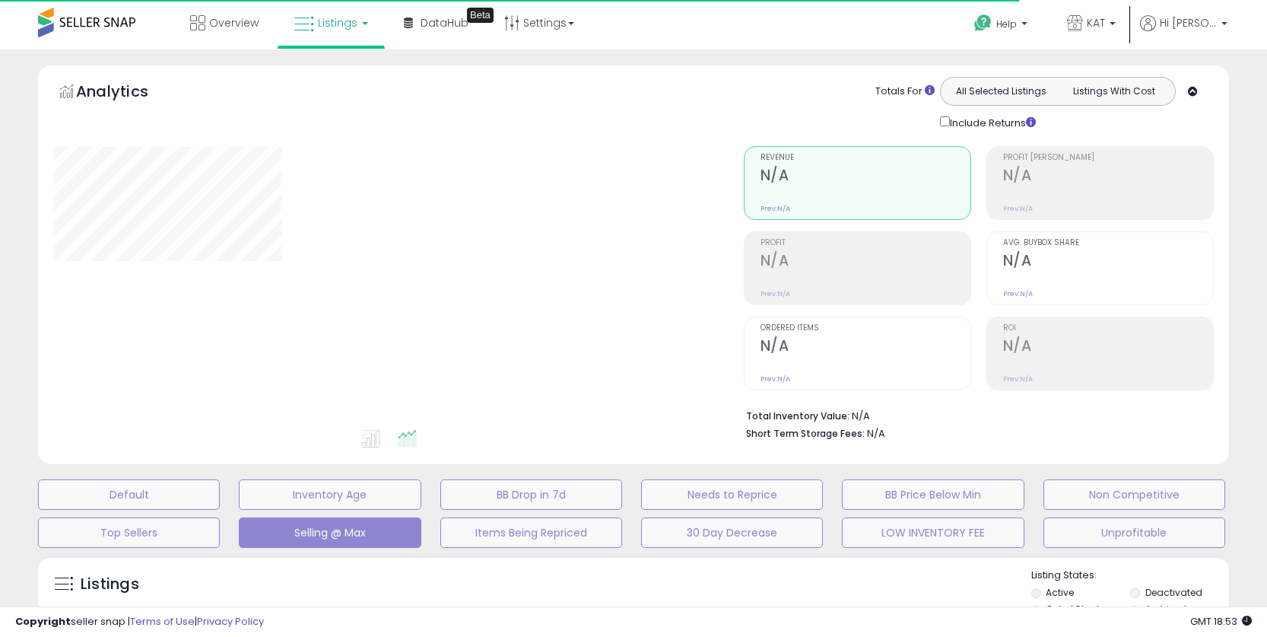
select select "**"
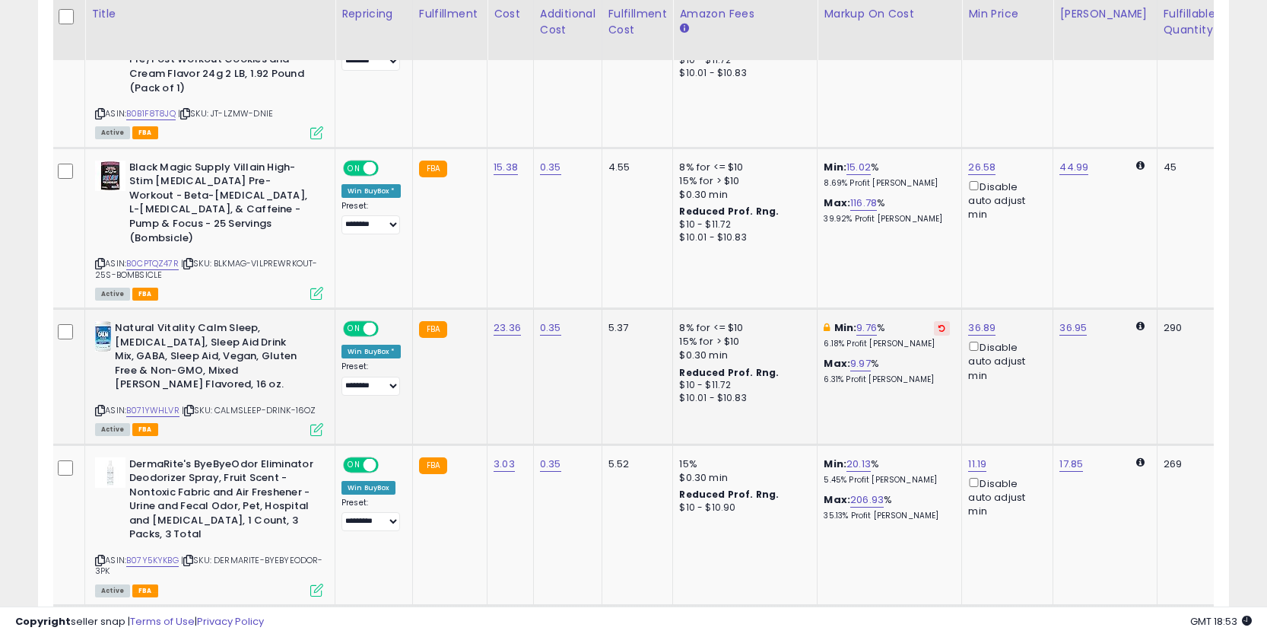
scroll to position [0, 8]
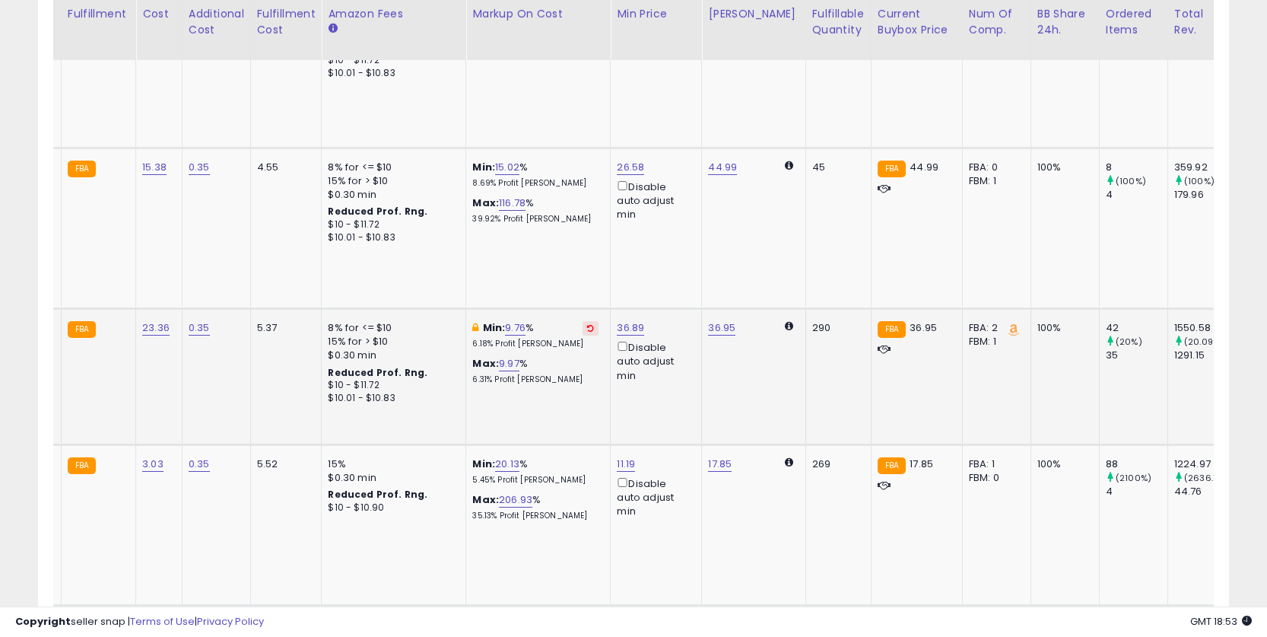
click at [518, 357] on div "Max: 9.97 % 6.31% Profit Margin" at bounding box center [535, 371] width 126 height 28
click at [514, 356] on link "9.97" at bounding box center [509, 363] width 21 height 15
click at [504, 276] on input "****" at bounding box center [472, 283] width 135 height 26
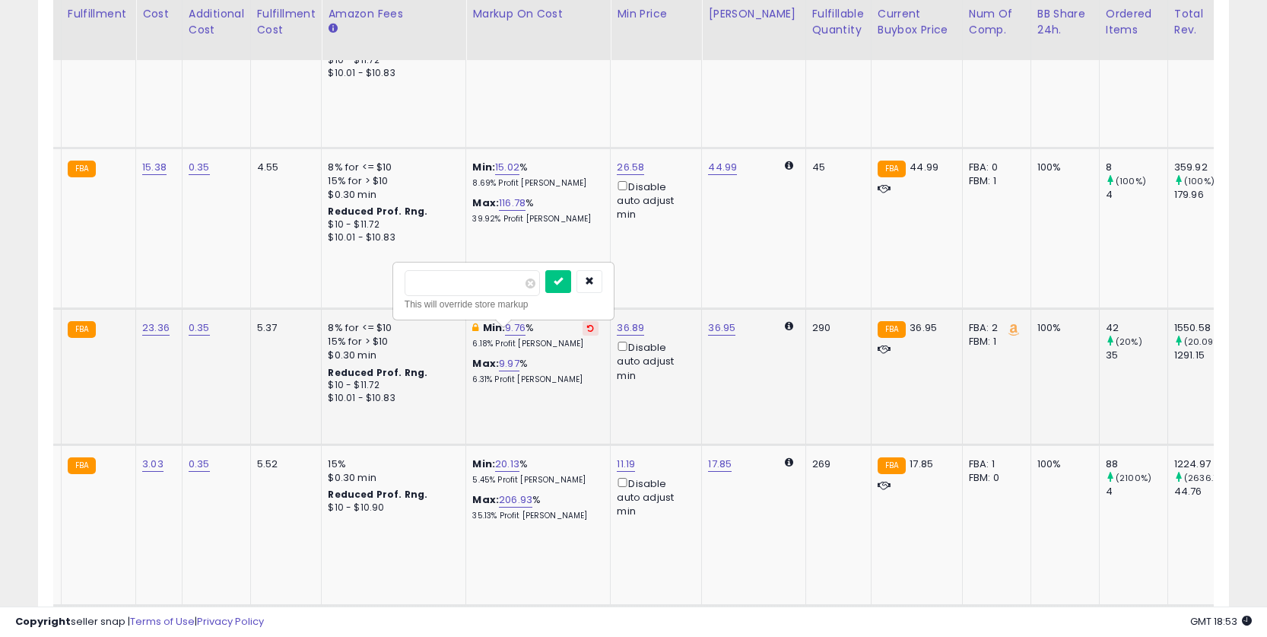
type input "***"
click button "submit" at bounding box center [558, 281] width 26 height 23
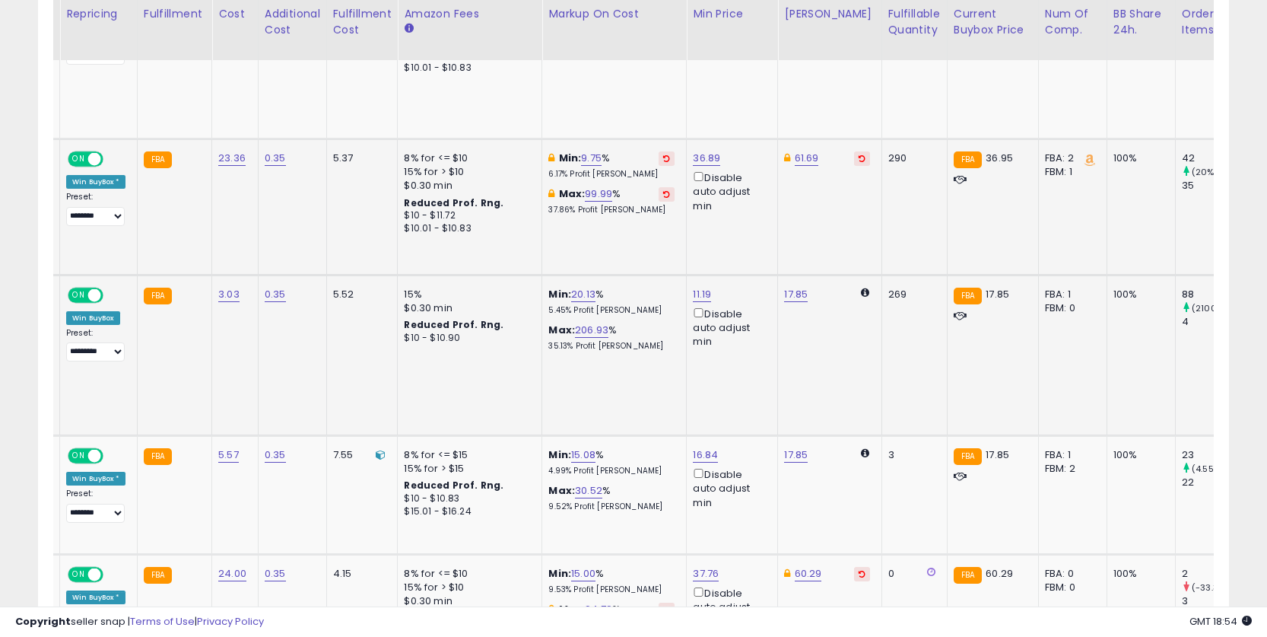
click at [593, 323] on div "Max: 206.93 % 35.13% Profit Margin" at bounding box center [611, 337] width 126 height 28
click at [593, 323] on link "206.93" at bounding box center [591, 330] width 33 height 15
click at [551, 251] on input "******" at bounding box center [554, 250] width 135 height 26
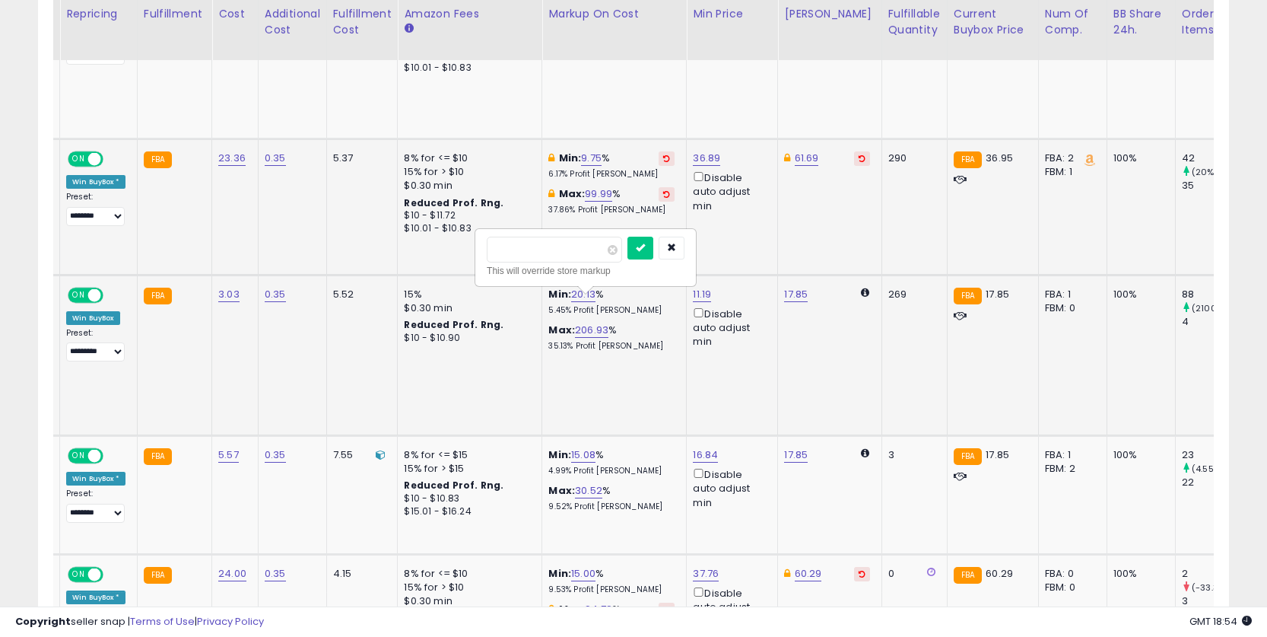
type input "***"
click button "submit" at bounding box center [641, 248] width 26 height 23
click at [462, 341] on td "15% $0.30 min Reduced Prof. Rng. $10 - $10.90" at bounding box center [470, 355] width 145 height 161
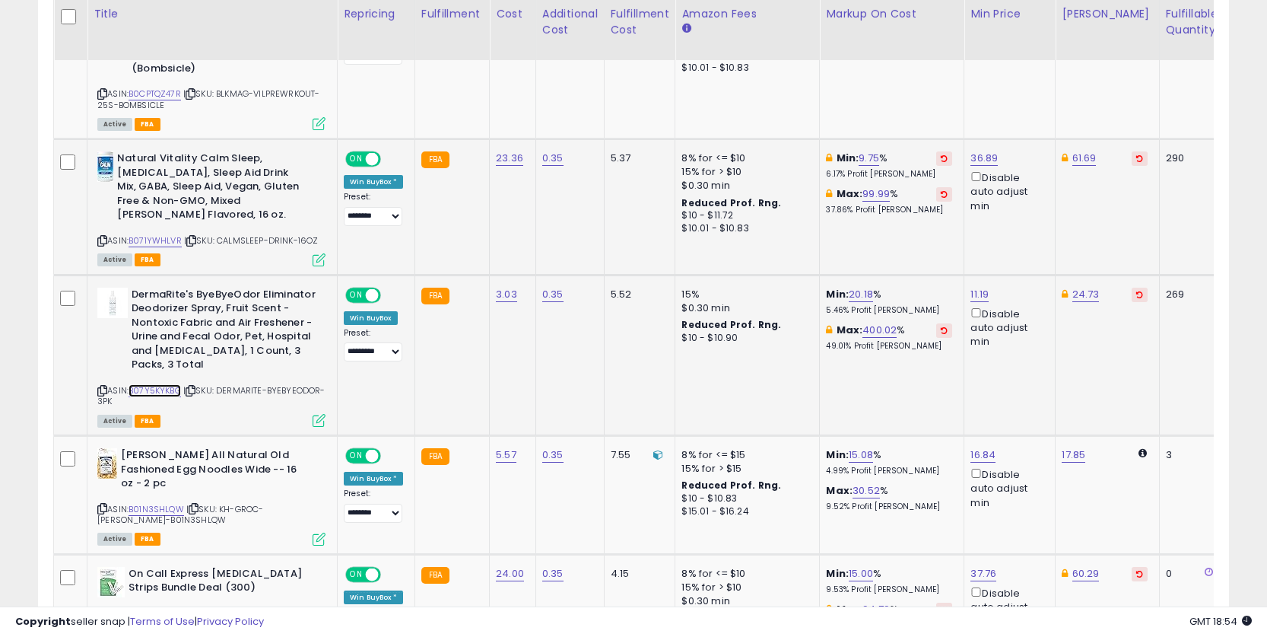
click at [163, 384] on link "B07Y5KYKBG" at bounding box center [155, 390] width 52 height 13
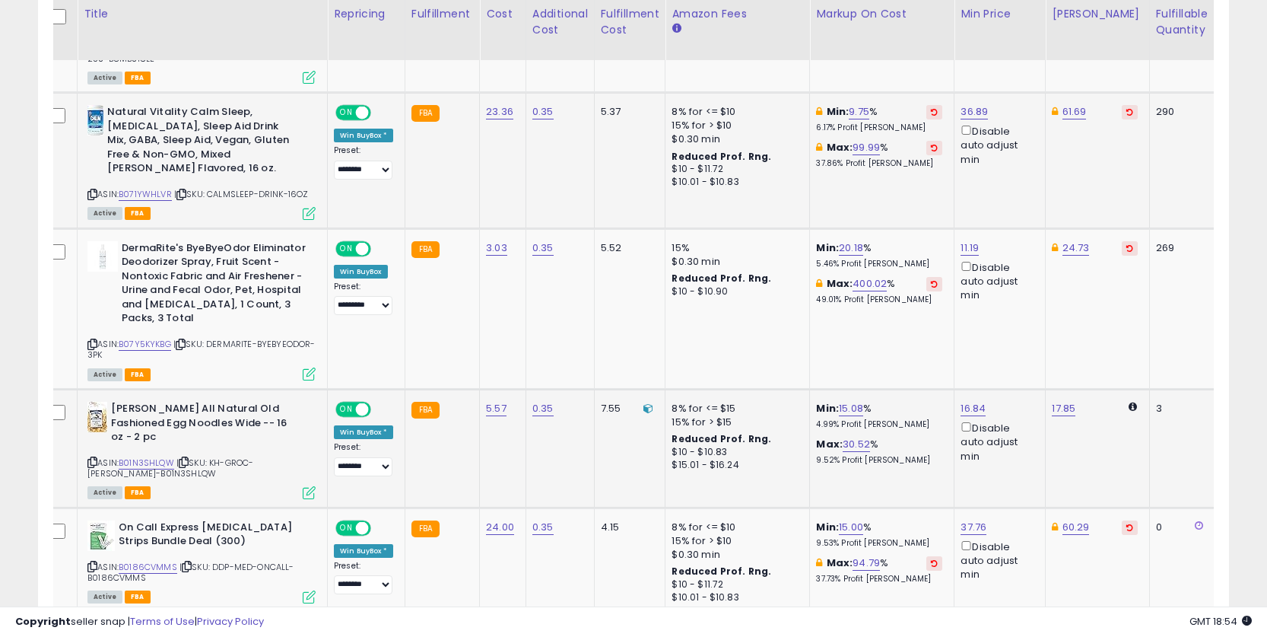
click at [857, 455] on p "9.52% Profit Margin" at bounding box center [879, 460] width 126 height 11
click at [857, 437] on link "30.52" at bounding box center [856, 444] width 27 height 15
click at [805, 367] on input "*****" at bounding box center [819, 364] width 135 height 26
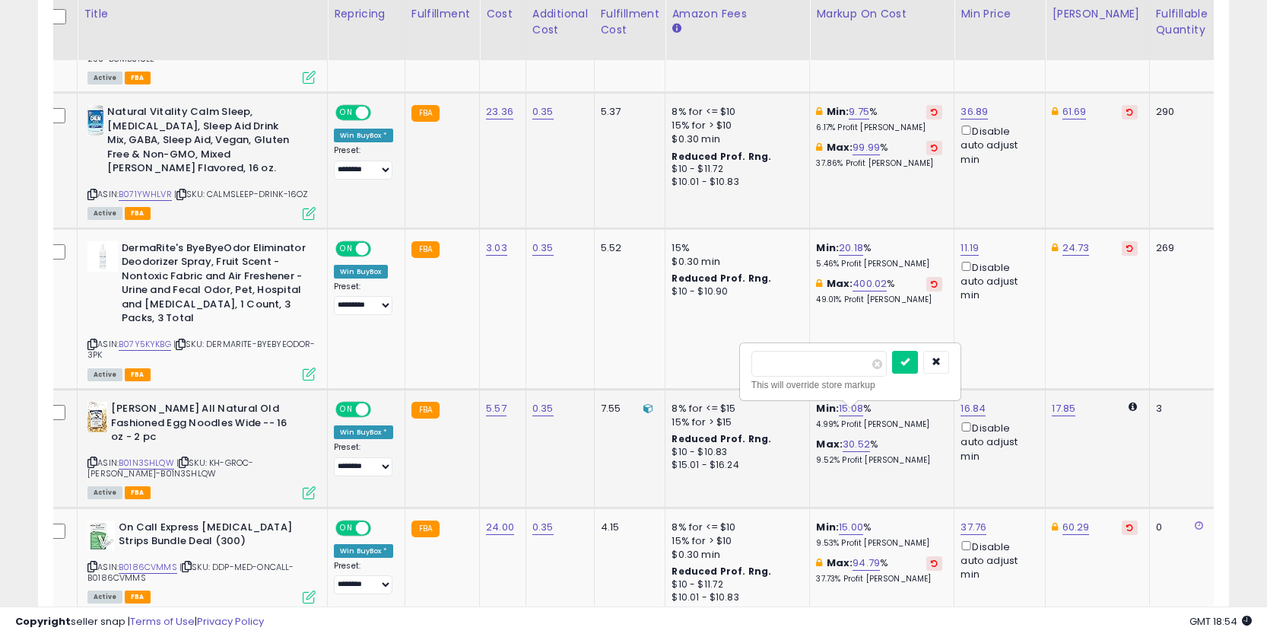
type input "**"
click button "submit" at bounding box center [905, 362] width 26 height 23
click at [963, 467] on td "16.84 Disable auto adjust min" at bounding box center [1000, 448] width 91 height 119
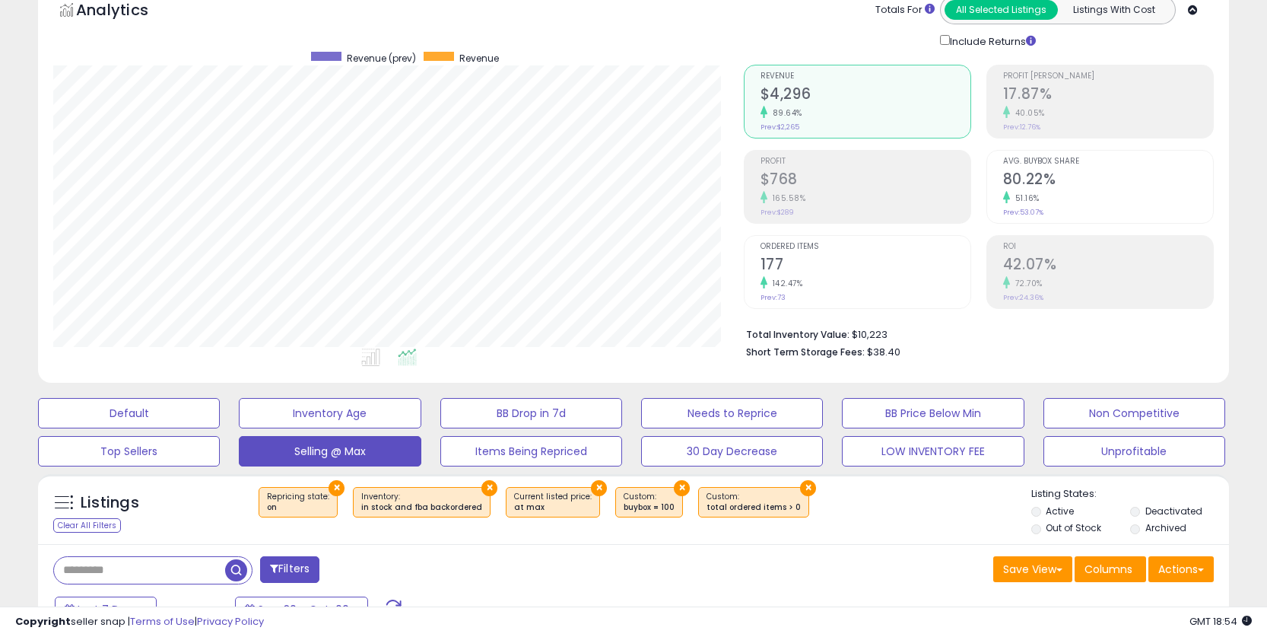
click at [151, 476] on div "Listings Clear All Filters × Repricing state : on × × ×" at bounding box center [633, 509] width 1191 height 70
click at [150, 451] on button "Top Sellers" at bounding box center [129, 451] width 182 height 30
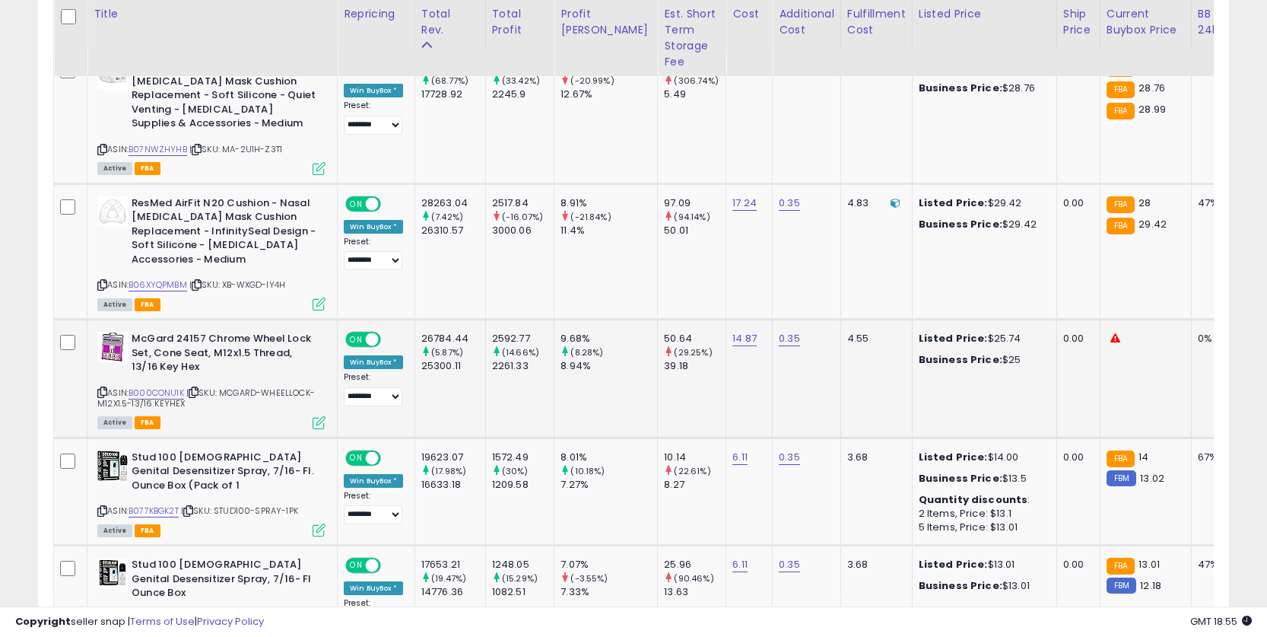
click at [519, 346] on small "(14.66%)" at bounding box center [520, 352] width 37 height 12
drag, startPoint x: 519, startPoint y: 327, endPoint x: 519, endPoint y: 383, distance: 56.3
click at [519, 346] on small "(14.66%)" at bounding box center [520, 352] width 37 height 12
click at [519, 386] on td "2592.77 (14.66%) 2261.33" at bounding box center [519, 378] width 69 height 119
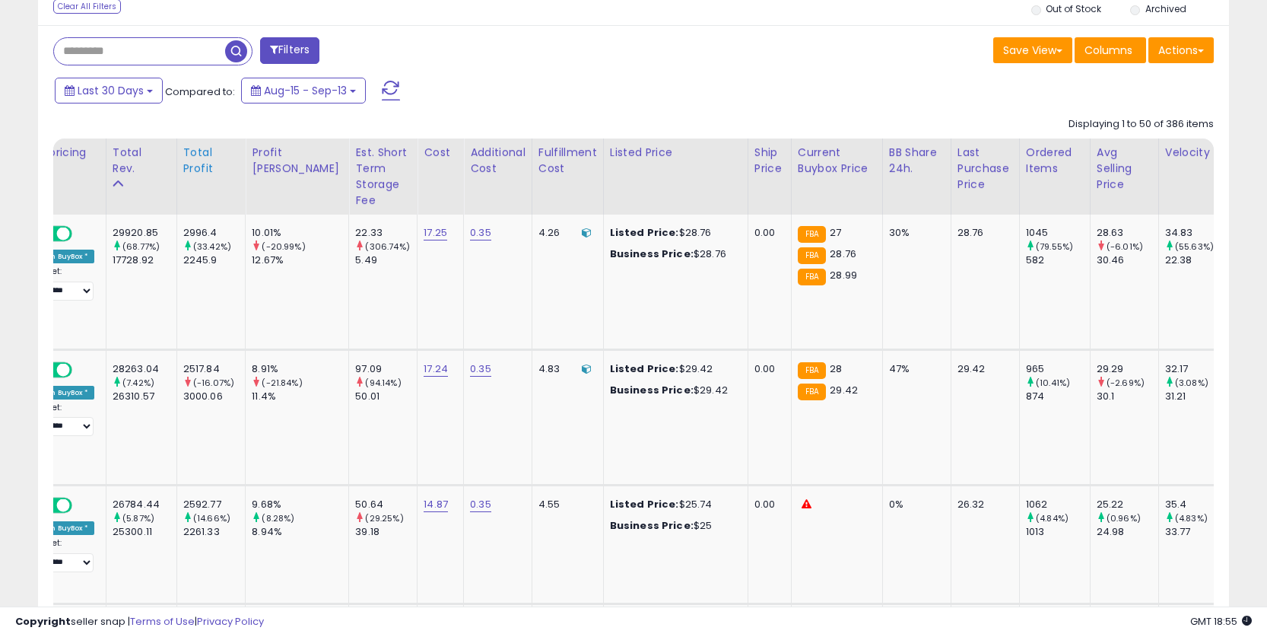
click at [194, 174] on div "Total Profit" at bounding box center [211, 161] width 56 height 32
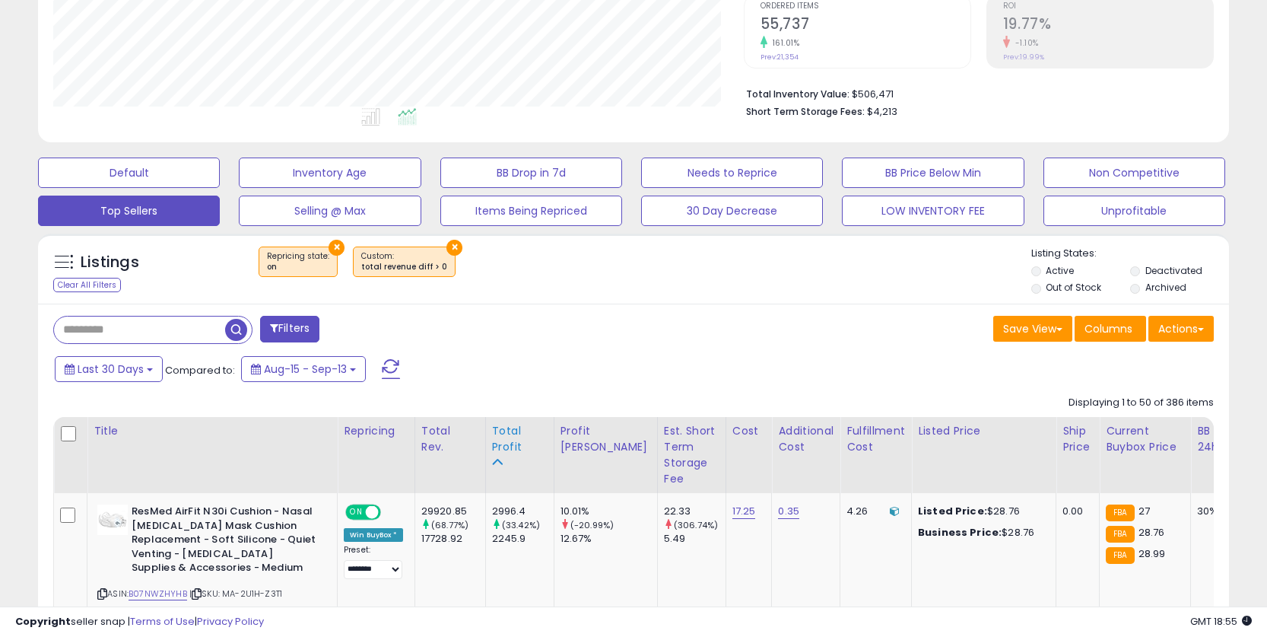
click at [492, 449] on div "Total Profit" at bounding box center [520, 439] width 56 height 32
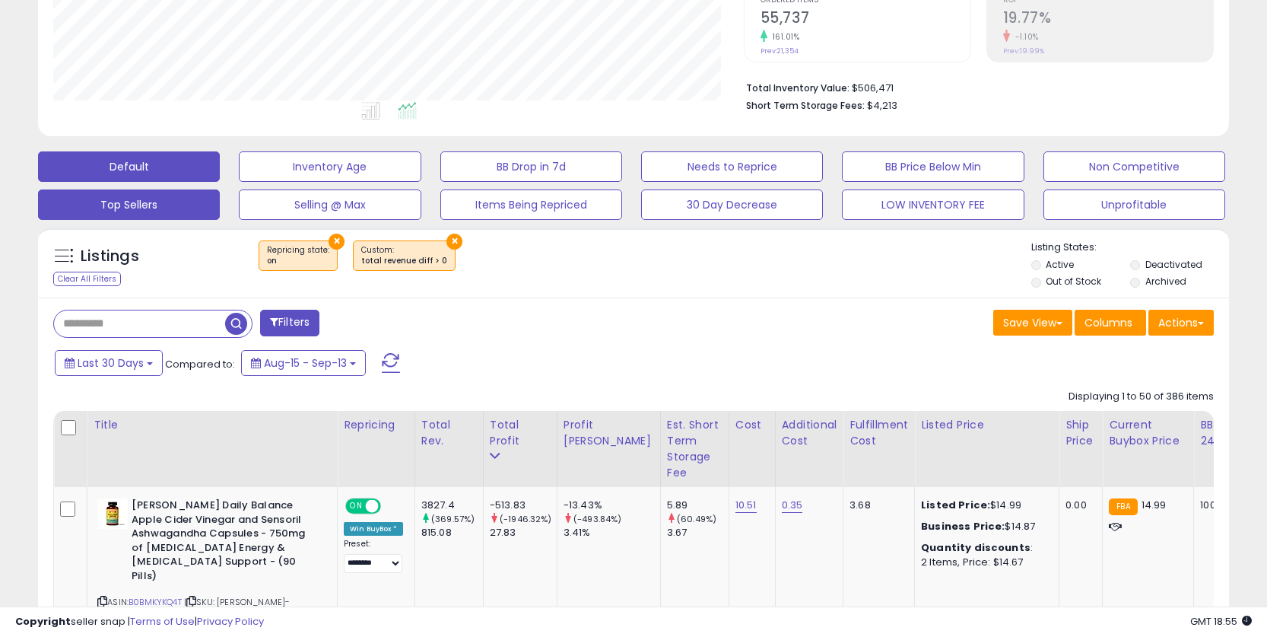
click at [85, 171] on button "Default" at bounding box center [129, 166] width 182 height 30
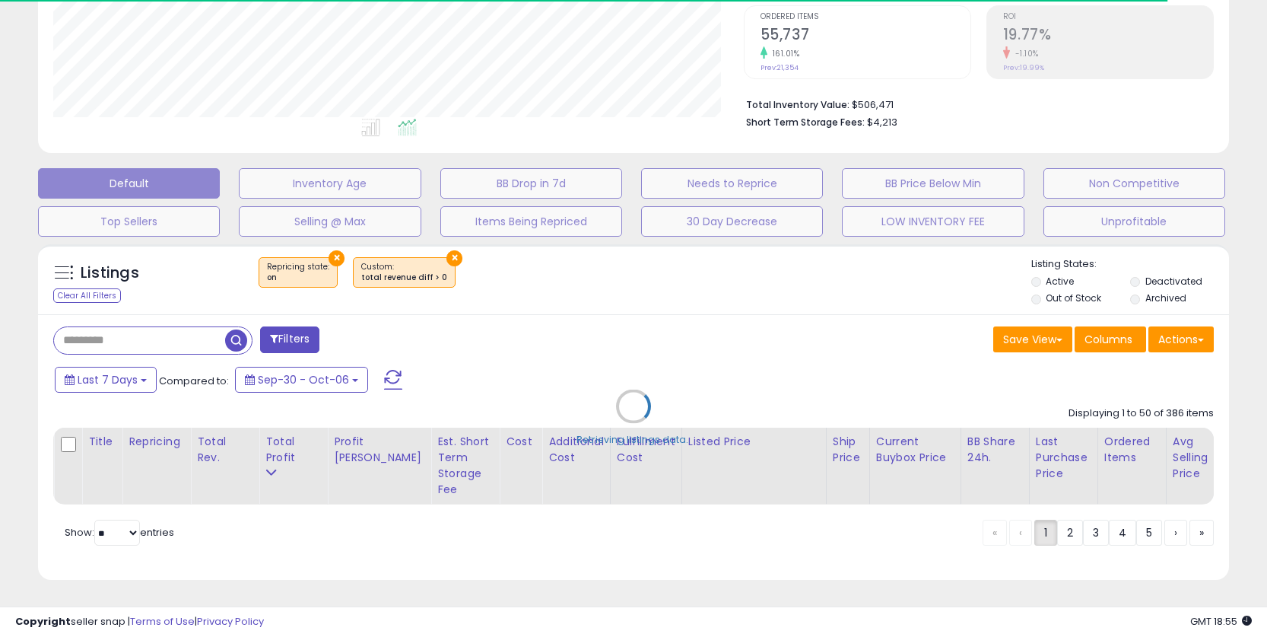
select select "**"
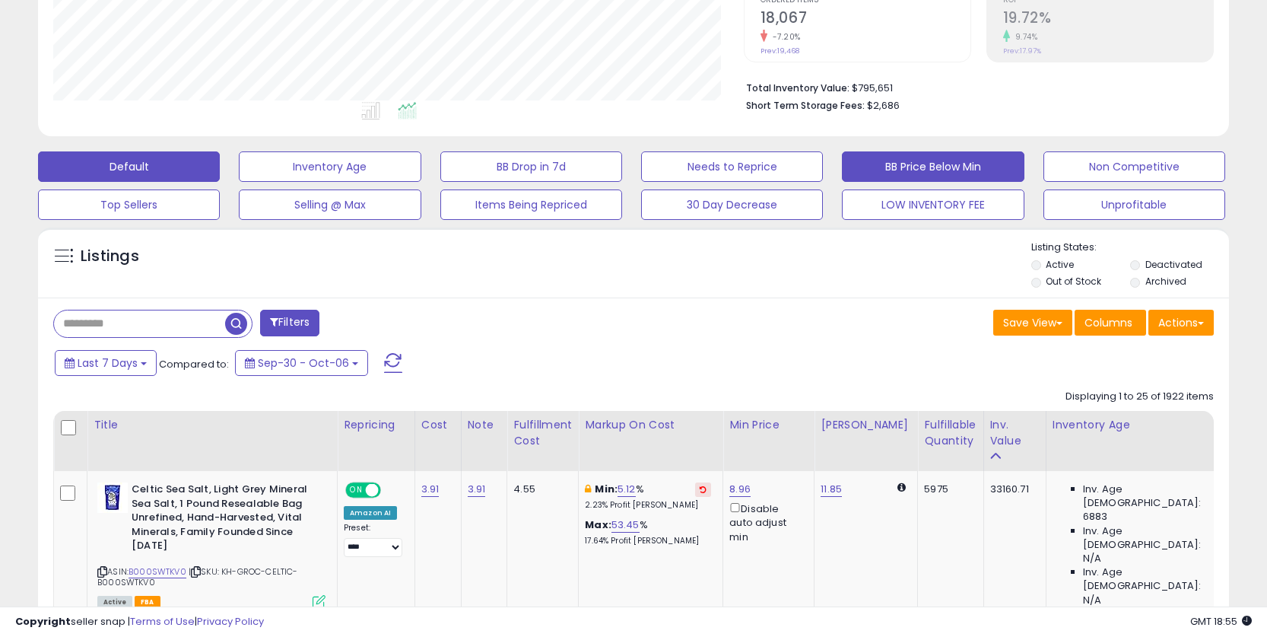
click at [974, 170] on button "BB Price Below Min" at bounding box center [933, 166] width 182 height 30
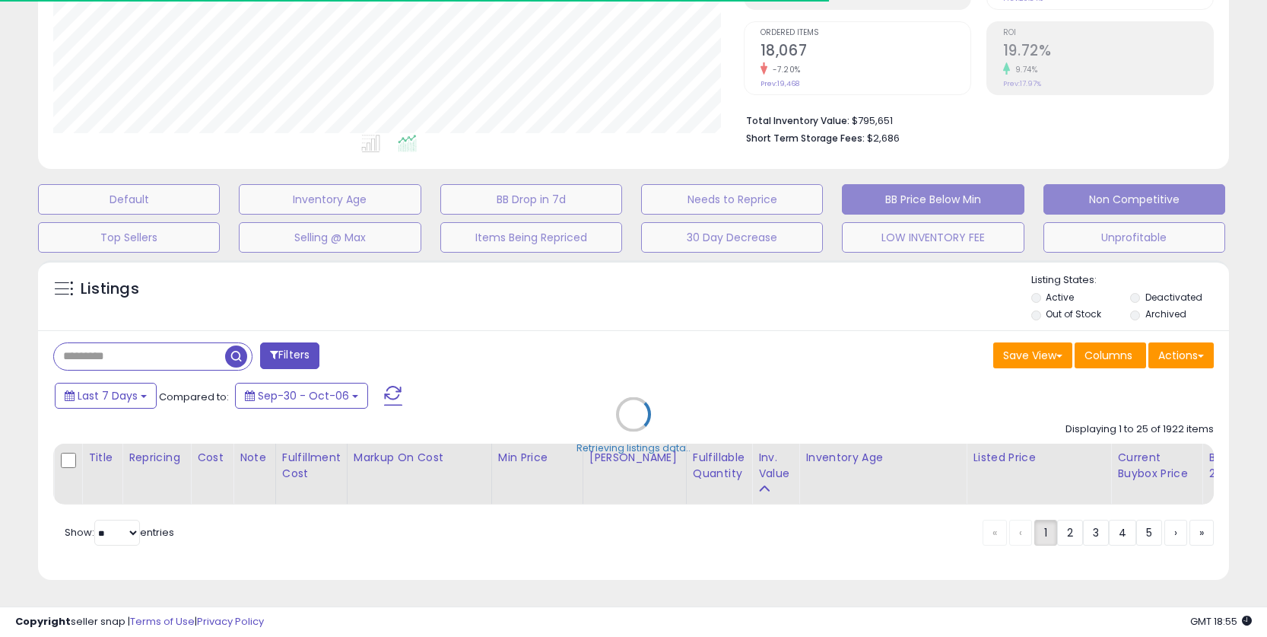
click at [1185, 208] on div "Default Inventory Age BB Drop in 7d Needs to Reprice BB Price Below Min Non Com…" at bounding box center [633, 214] width 1229 height 76
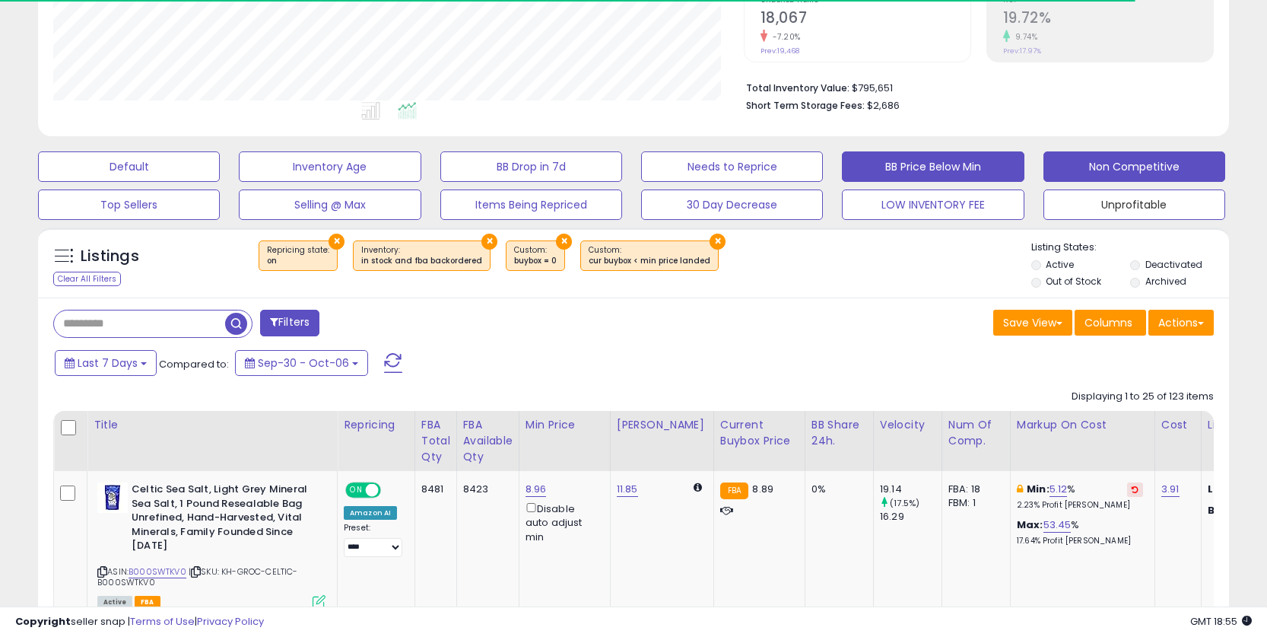
click at [1185, 208] on button "Unprofitable" at bounding box center [1135, 204] width 182 height 30
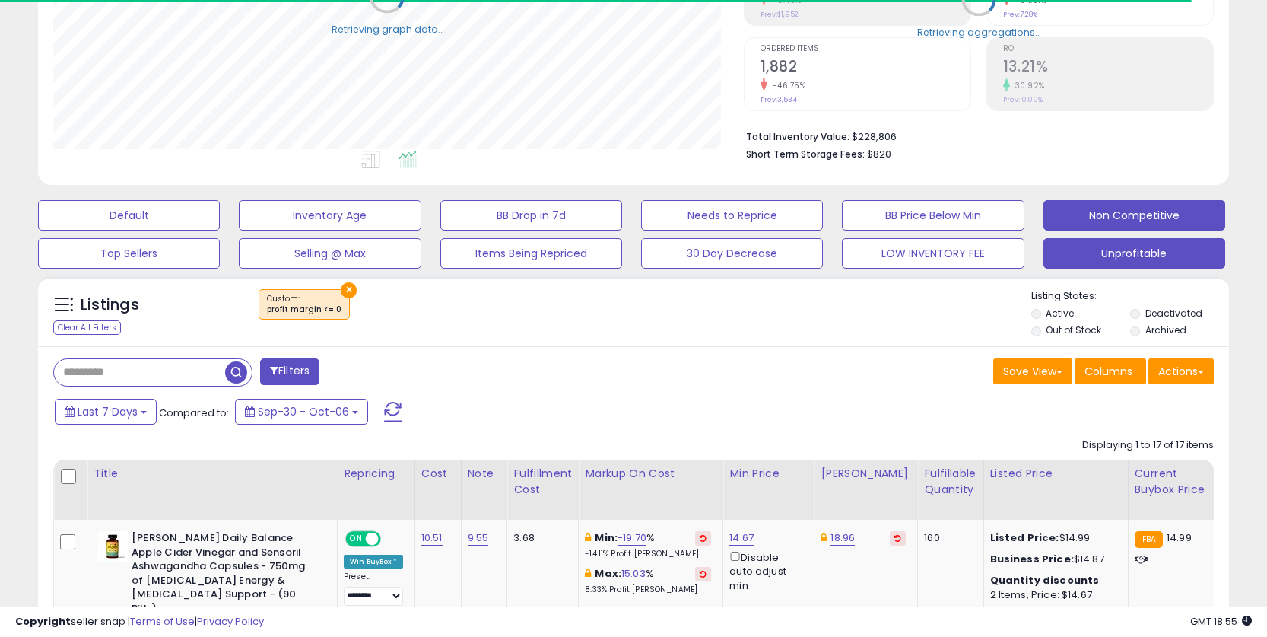
click at [1176, 208] on button "Non Competitive" at bounding box center [1135, 215] width 182 height 30
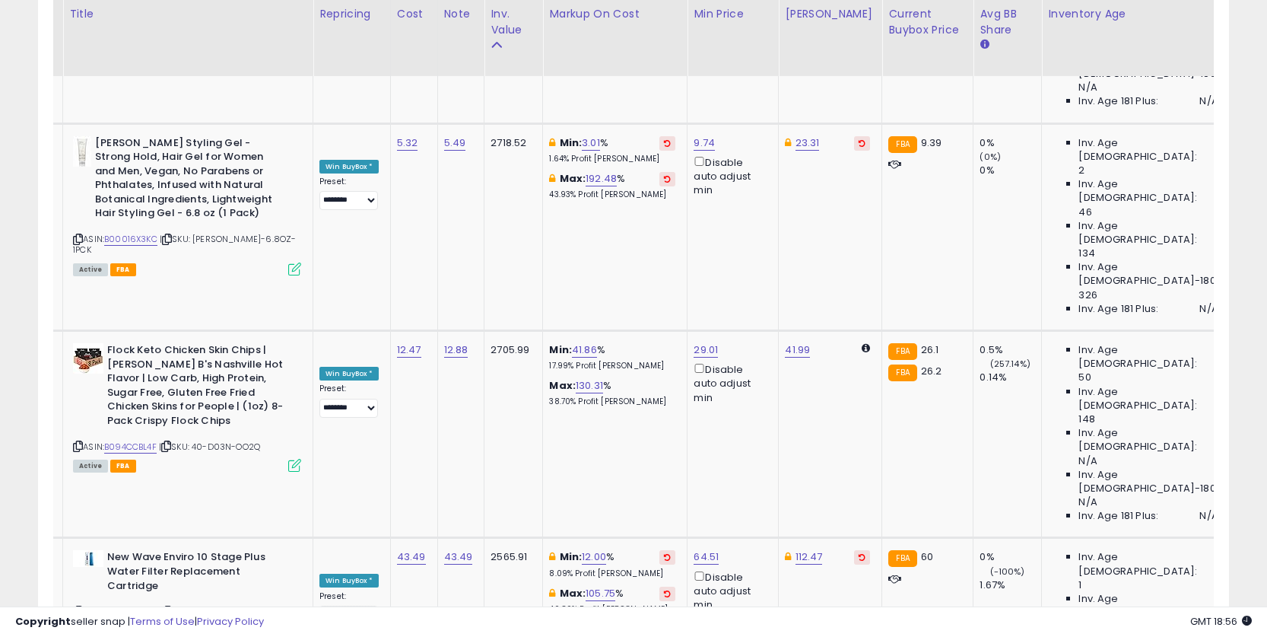
click at [528, 288] on input "****" at bounding box center [555, 288] width 135 height 26
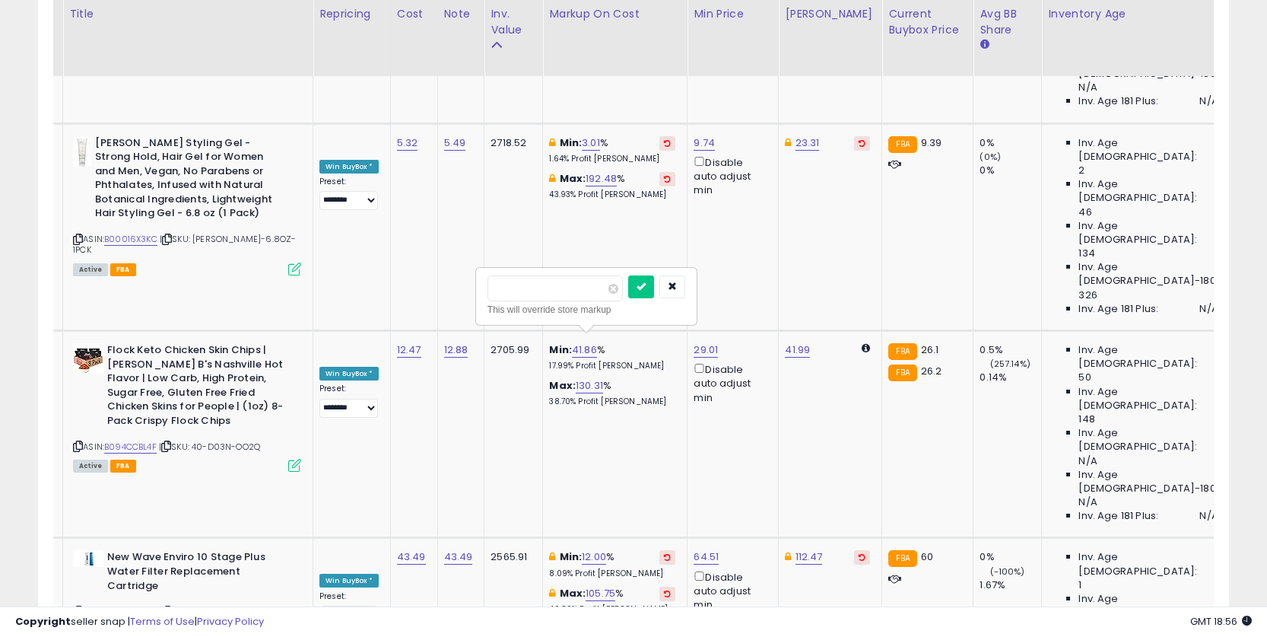
click at [528, 288] on input "****" at bounding box center [555, 288] width 135 height 26
type input "*"
click button "submit" at bounding box center [641, 286] width 26 height 23
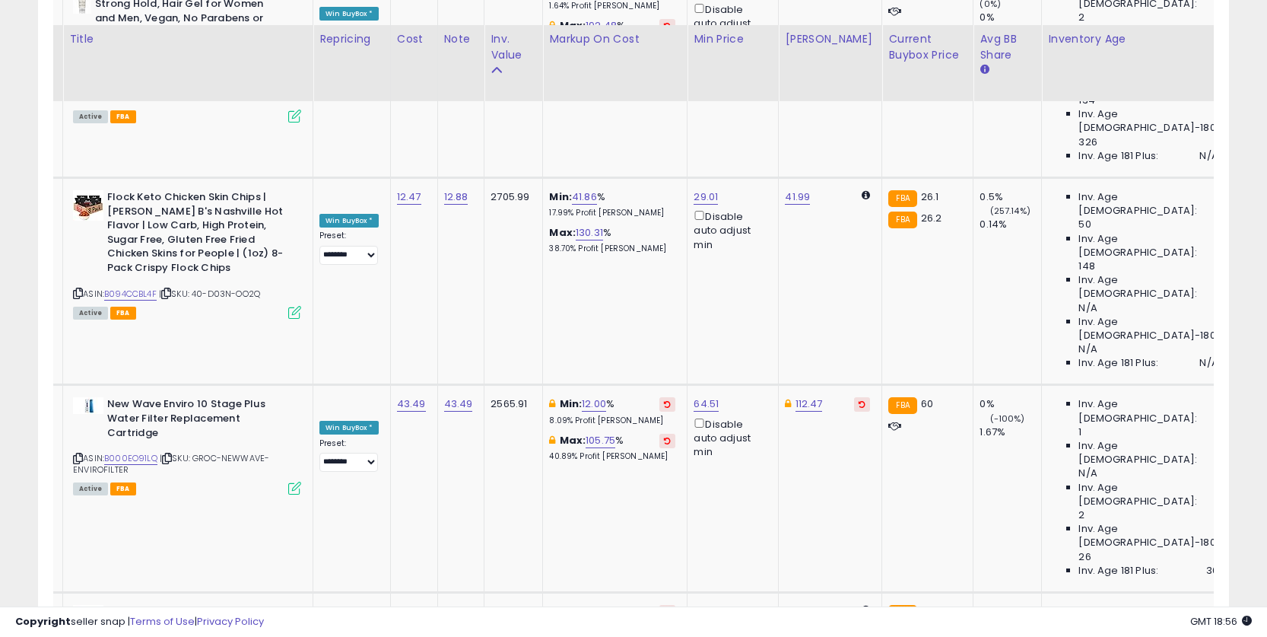
scroll to position [2500, 0]
